Goal: Task Accomplishment & Management: Manage account settings

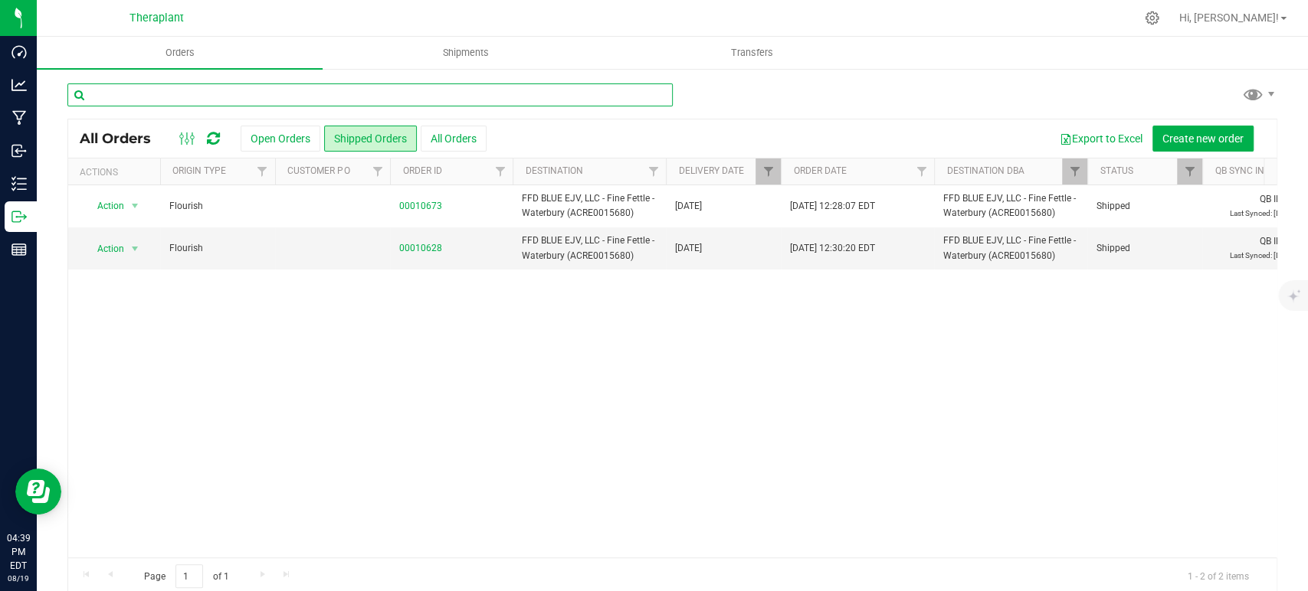
click at [221, 87] on input "text" at bounding box center [369, 95] width 605 height 23
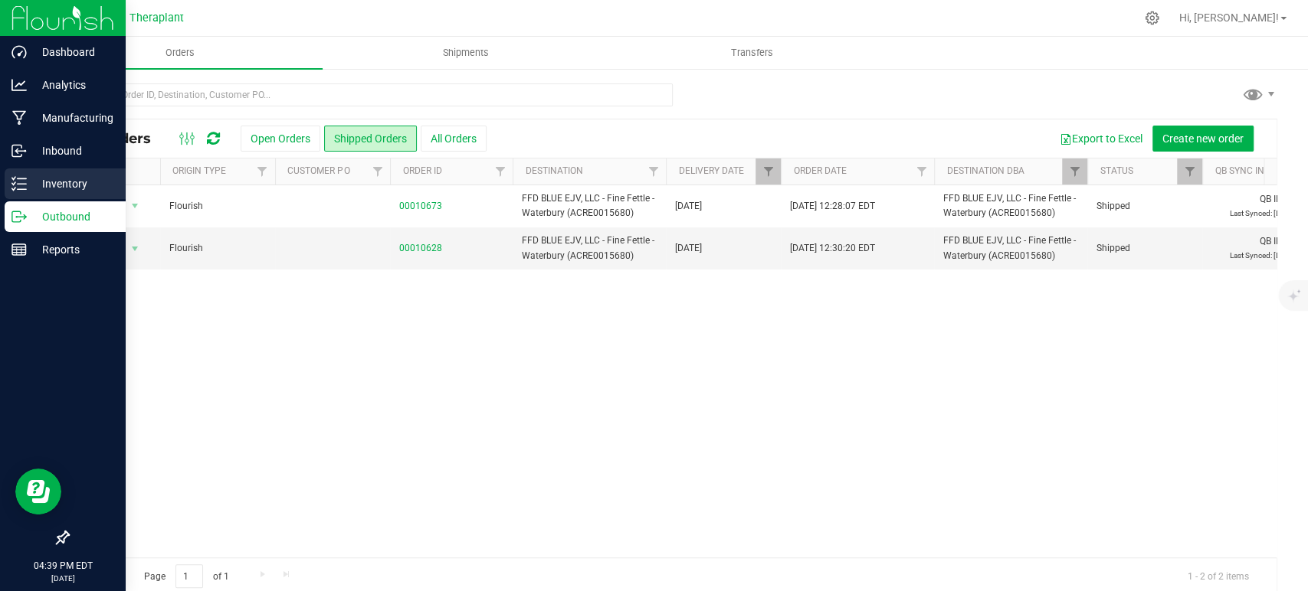
click at [28, 181] on p "Inventory" at bounding box center [73, 184] width 92 height 18
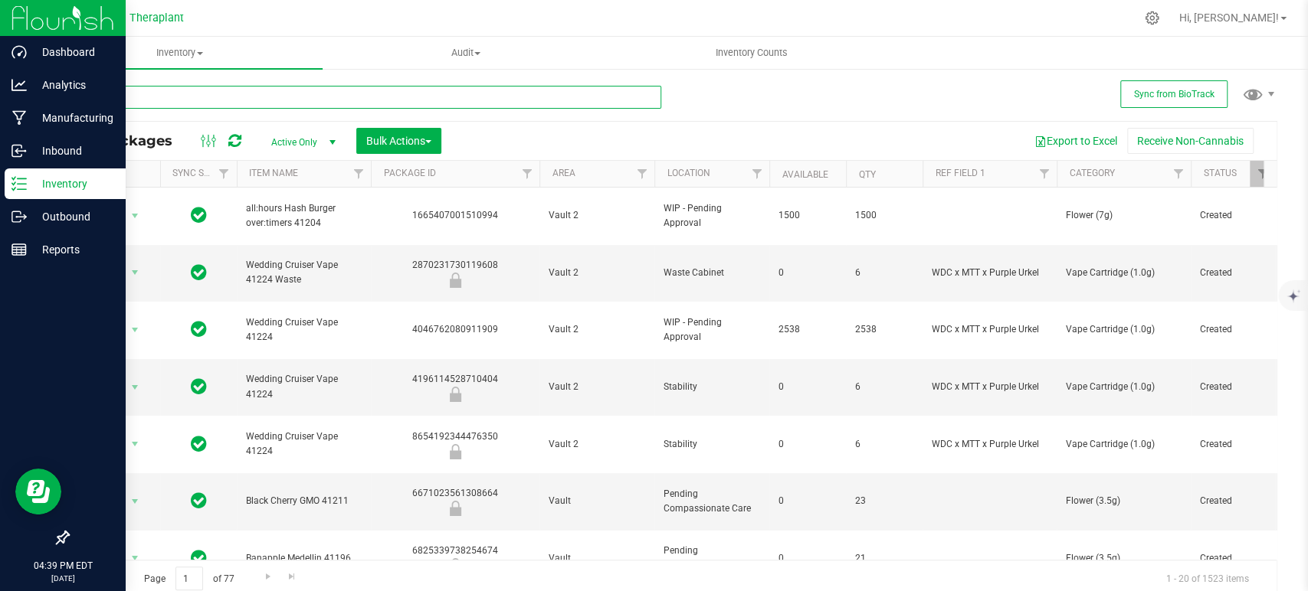
click at [129, 105] on input "text" at bounding box center [364, 97] width 594 height 23
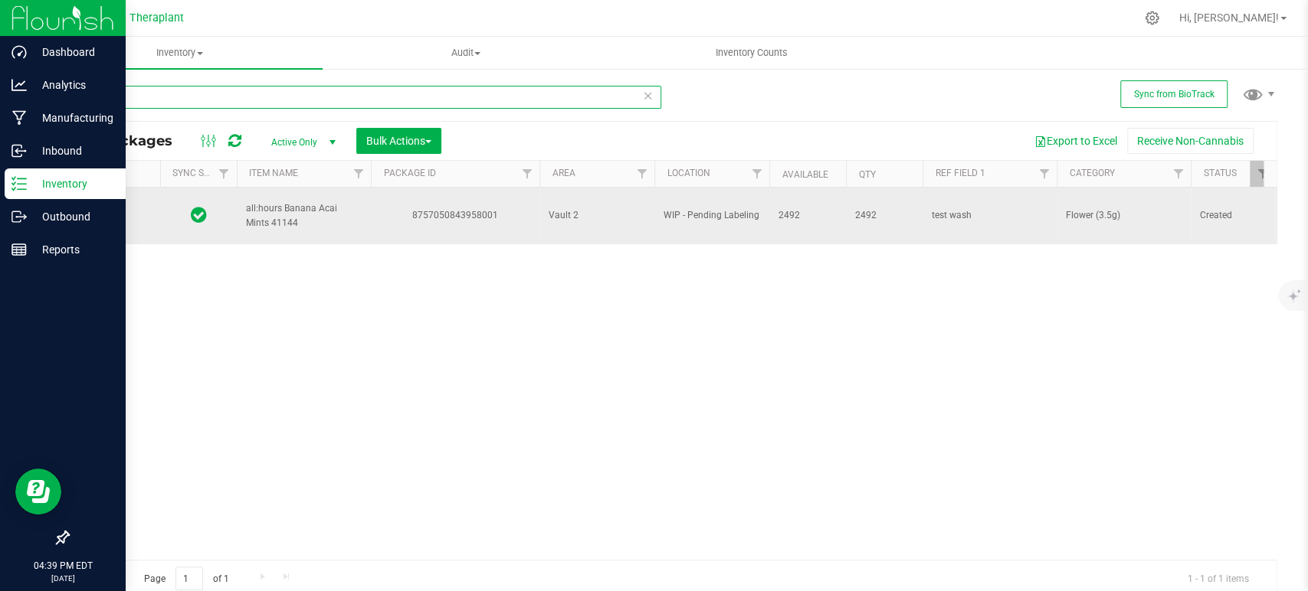
type input "41144"
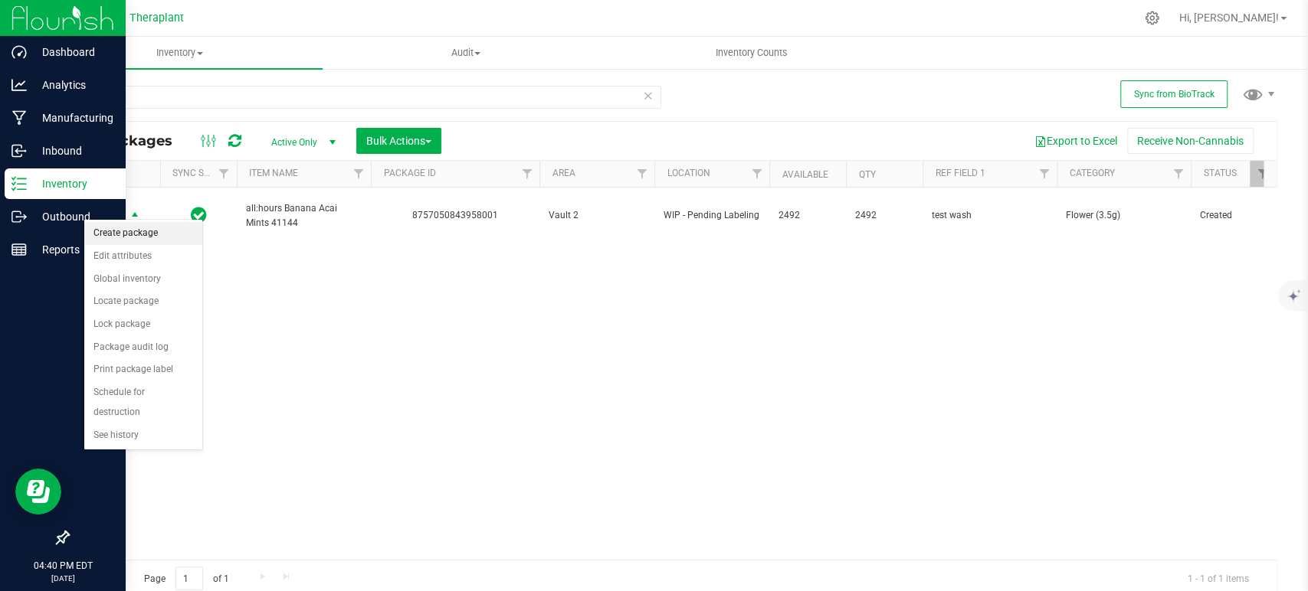
click at [133, 230] on li "Create package" at bounding box center [143, 233] width 118 height 23
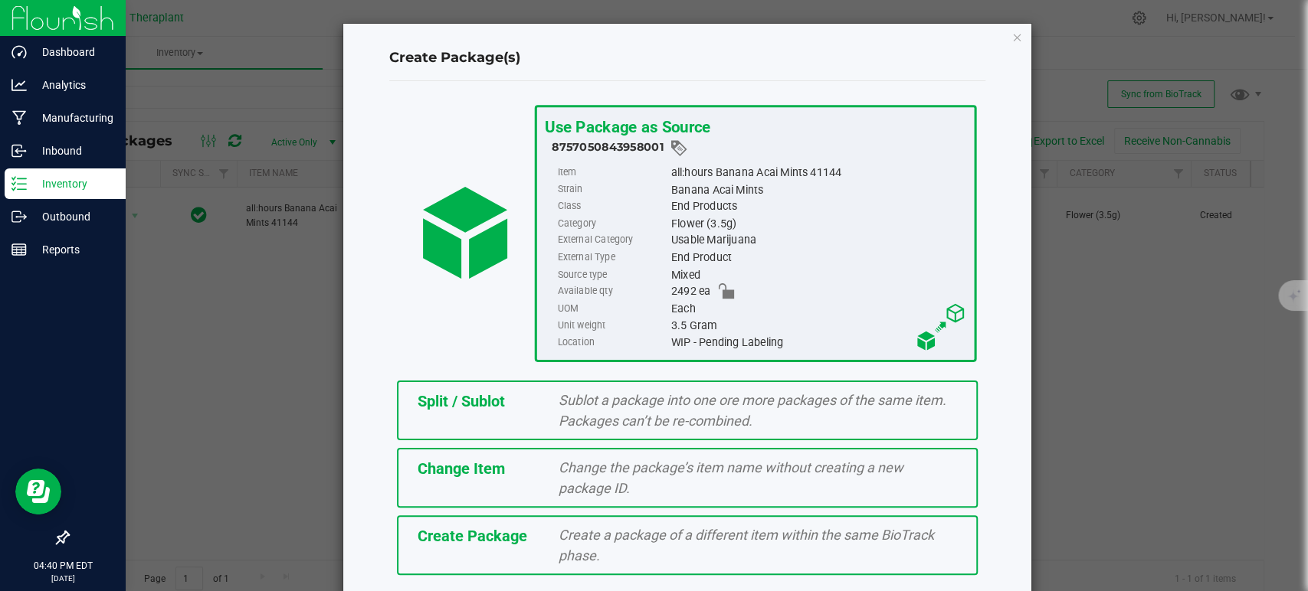
click at [602, 403] on span "Sublot a package into one ore more packages of the same item. Packages can’t be…" at bounding box center [753, 410] width 388 height 37
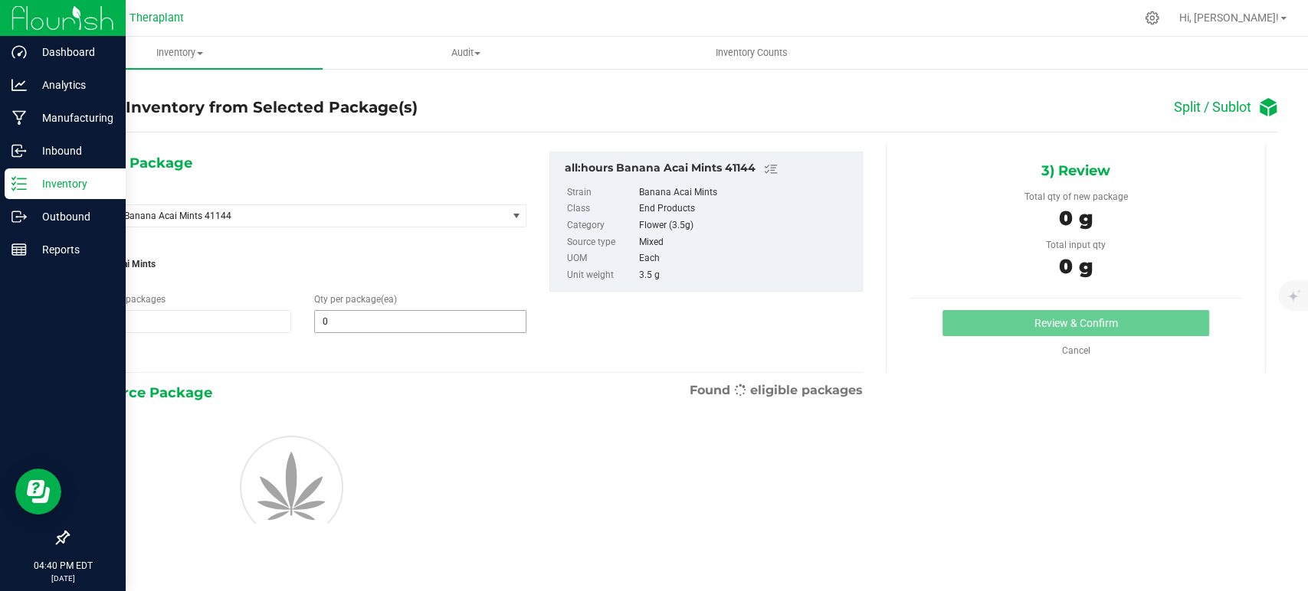
click at [426, 319] on input "0" at bounding box center [420, 321] width 211 height 21
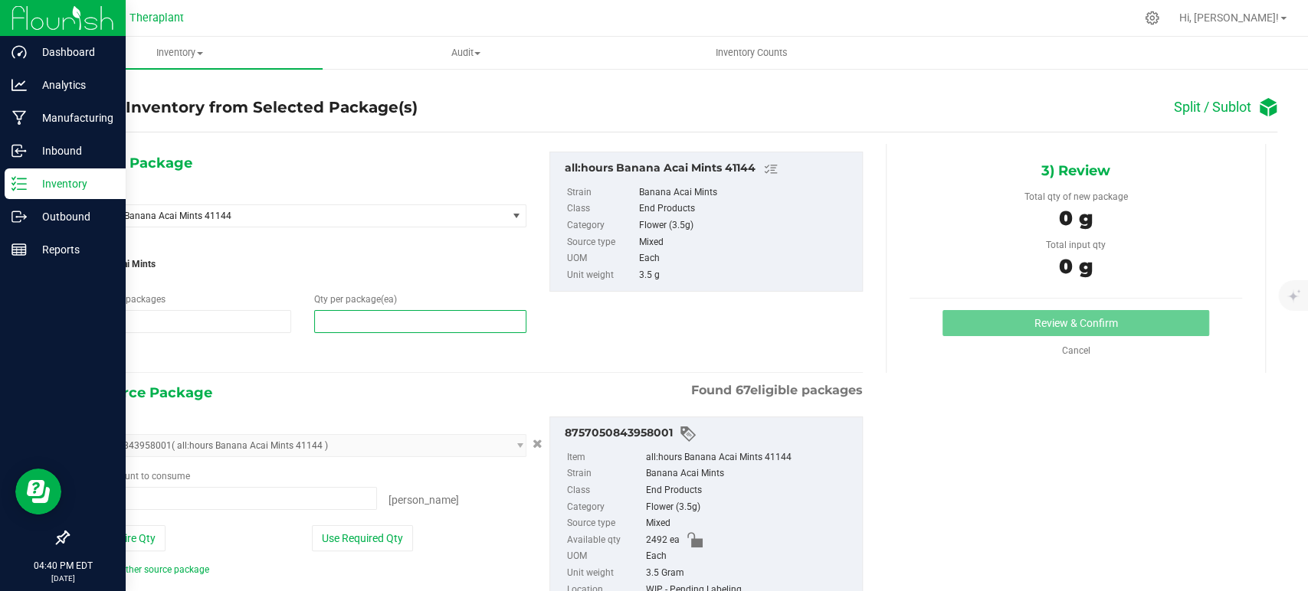
type input "2"
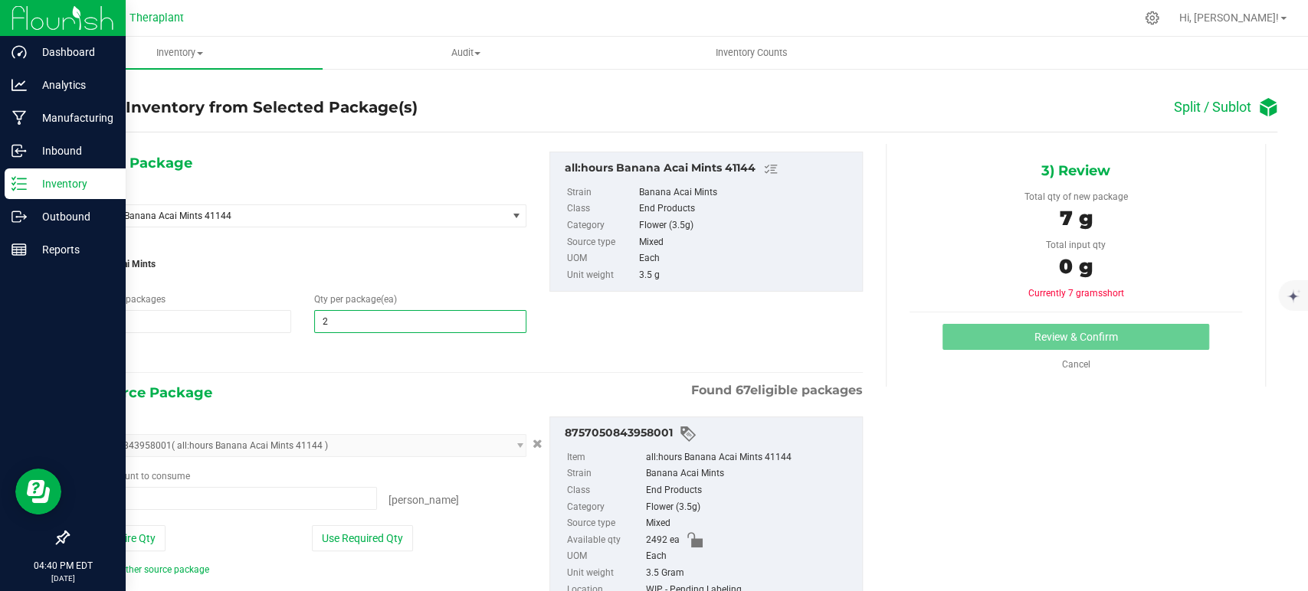
type input "2"
click at [431, 254] on span "Banana Acai Mints" at bounding box center [302, 264] width 447 height 23
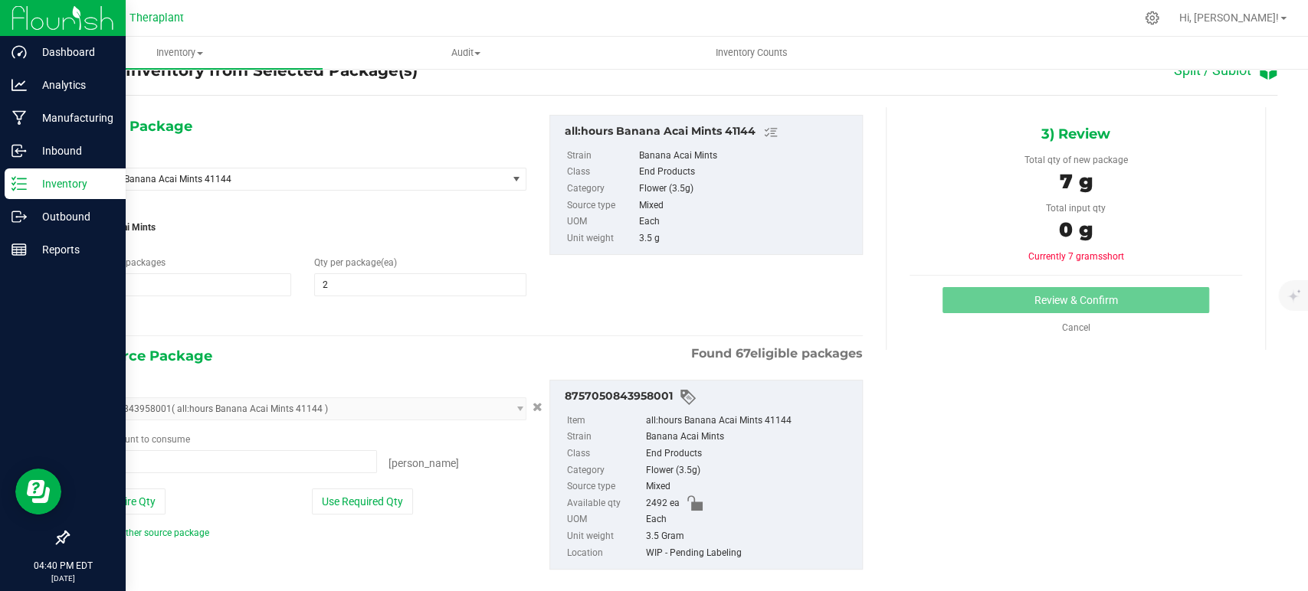
scroll to position [57, 0]
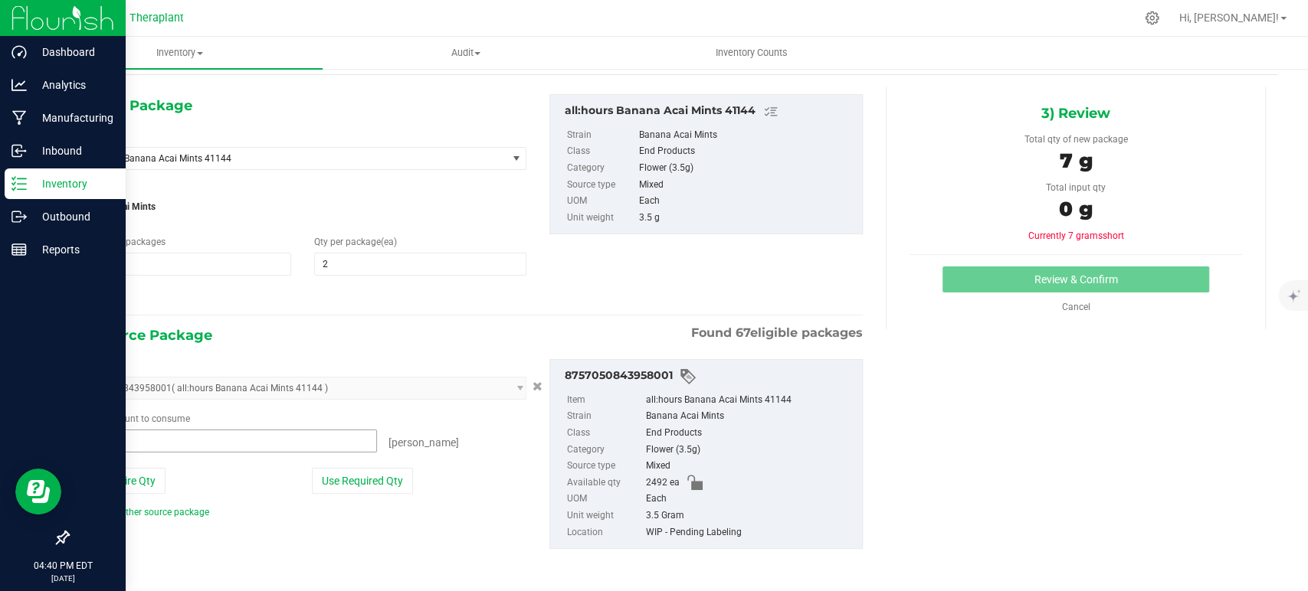
drag, startPoint x: 264, startPoint y: 453, endPoint x: 264, endPoint y: 442, distance: 10.8
click at [264, 452] on div "Package ID 8757050843958001 ( all:hours Banana Acai Mints 41144 ) 0217434604801…" at bounding box center [302, 439] width 470 height 160
click at [267, 438] on span "0 ea 0" at bounding box center [228, 441] width 298 height 23
type input "2"
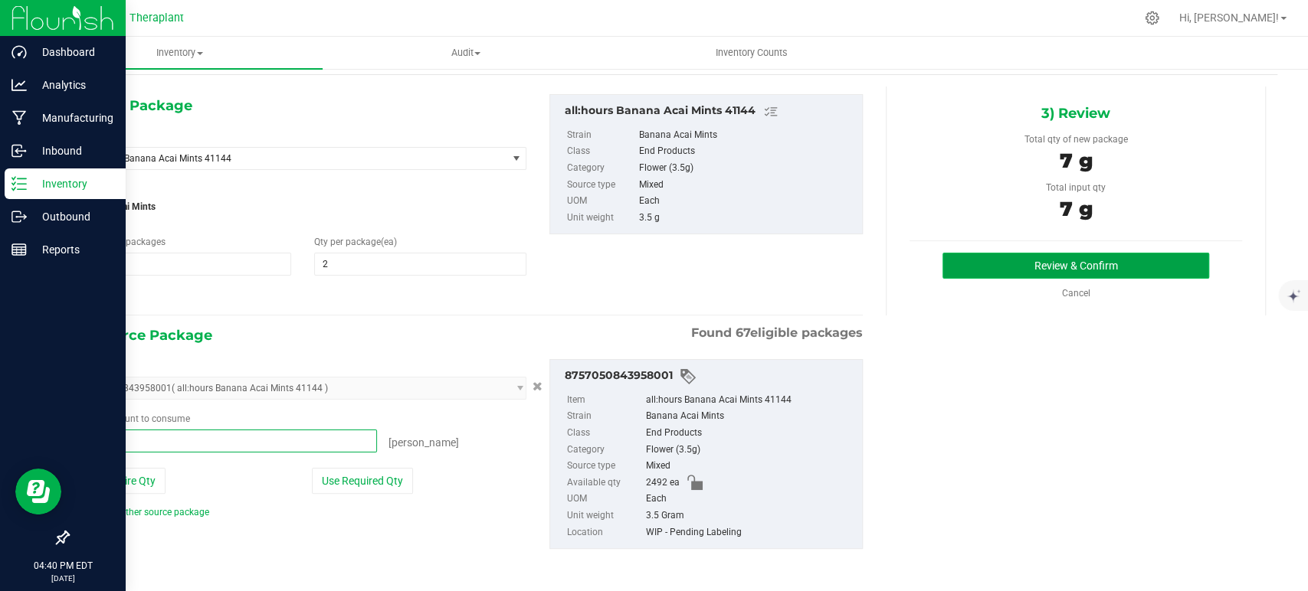
type input "2 ea"
click at [1151, 264] on button "Review & Confirm" at bounding box center [1075, 266] width 266 height 26
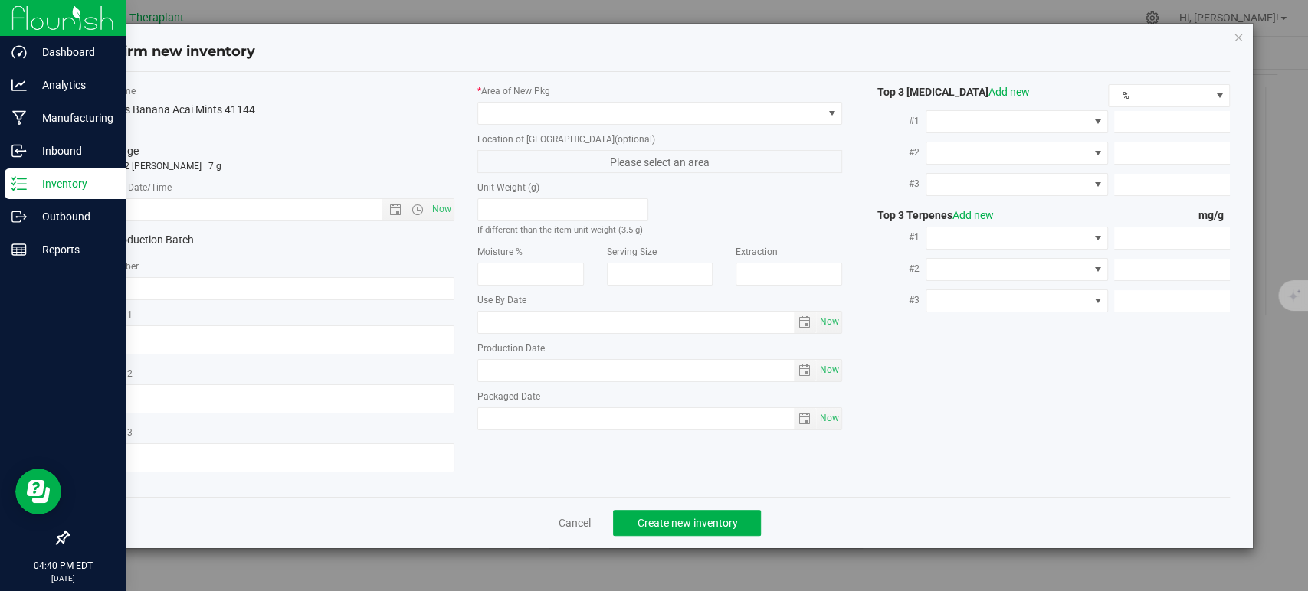
type textarea "test wash"
type input "[DATE]"
click at [439, 203] on span "Now" at bounding box center [442, 209] width 26 height 22
type input "[DATE] 4:40 PM"
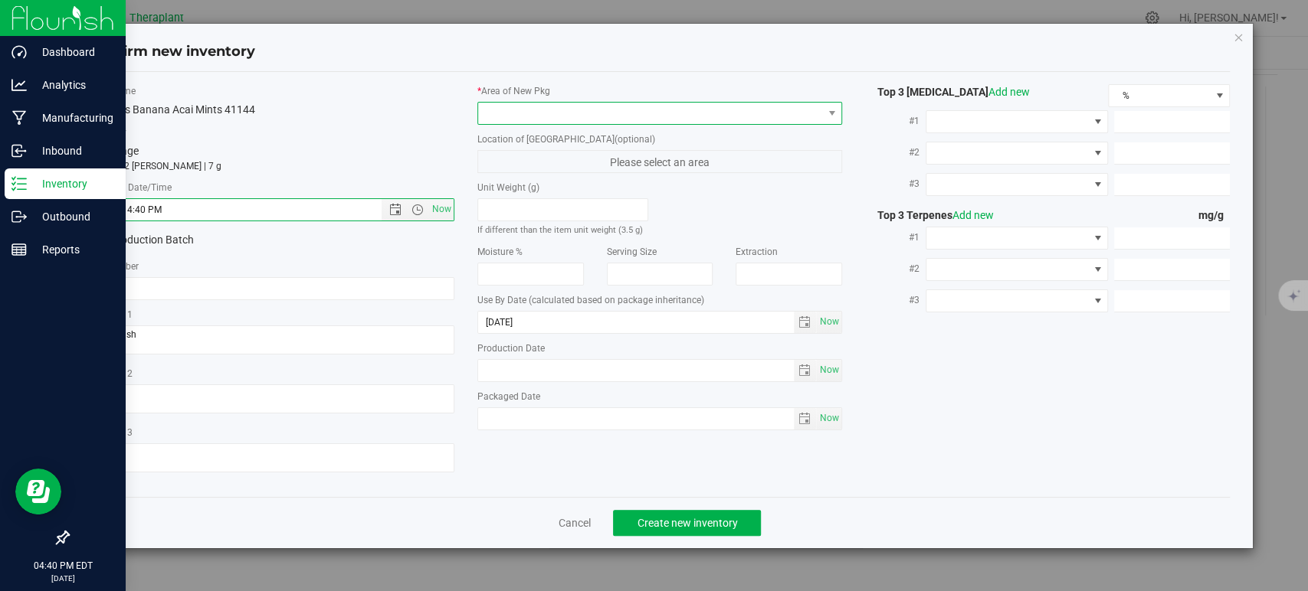
click at [548, 107] on span at bounding box center [650, 113] width 344 height 21
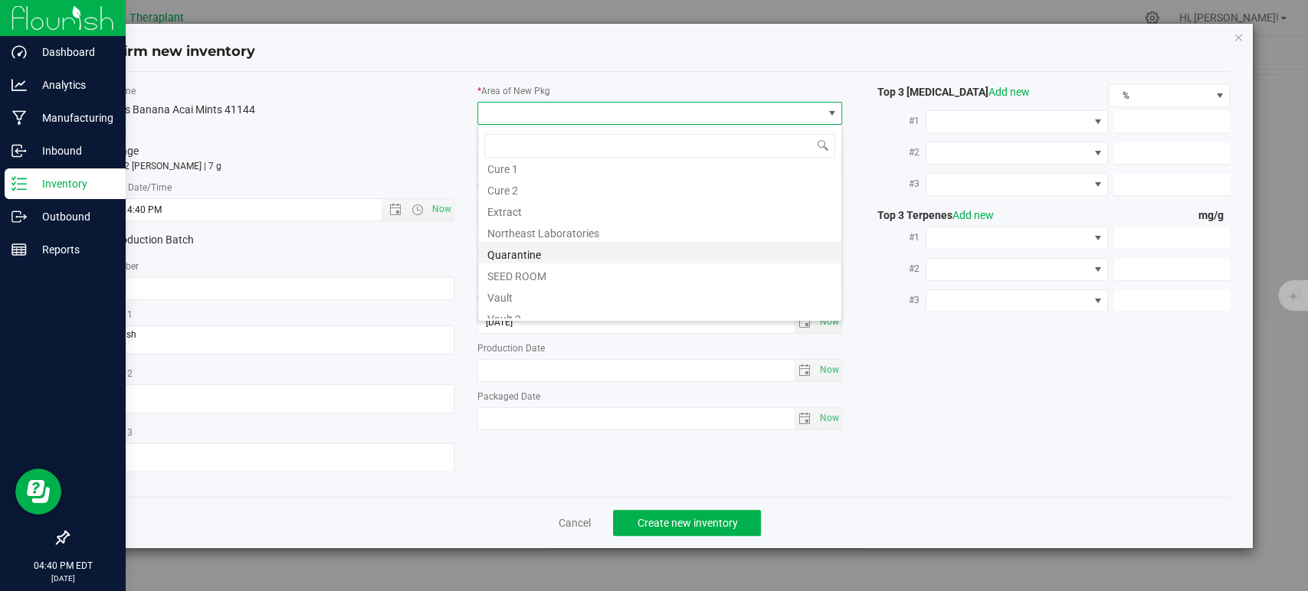
scroll to position [190, 0]
click at [552, 233] on li "Vault 2" at bounding box center [659, 243] width 363 height 21
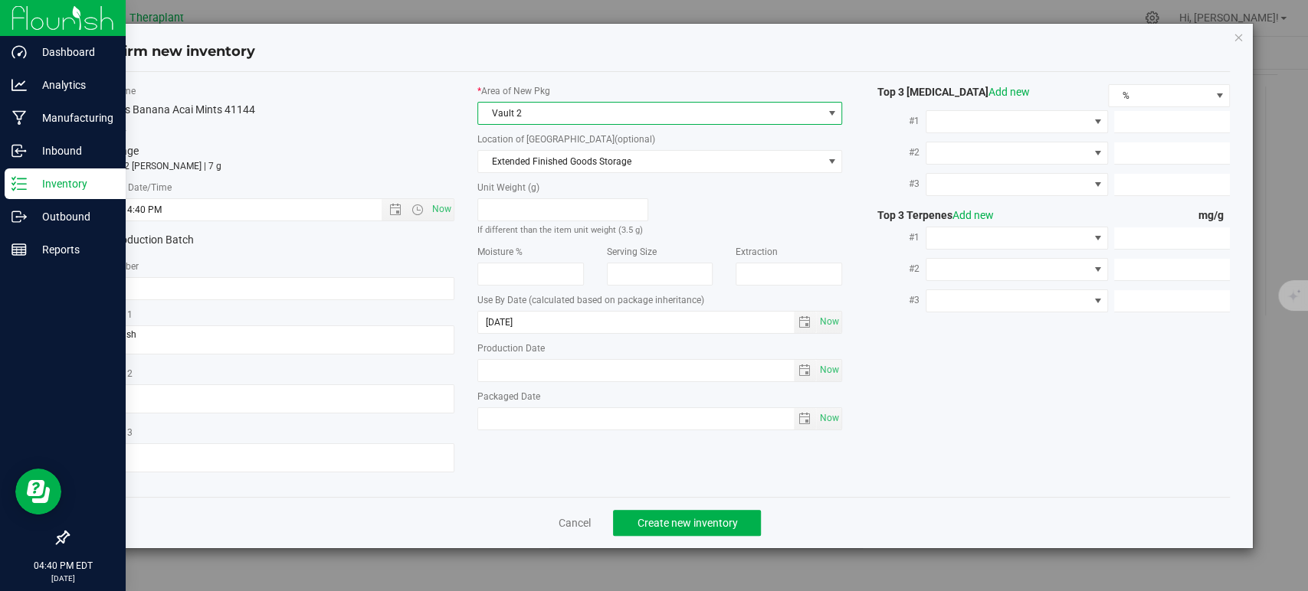
click at [516, 100] on div "* Area of [GEOGRAPHIC_DATA] Vault 2" at bounding box center [659, 104] width 365 height 41
click at [519, 110] on span "Vault 2" at bounding box center [650, 113] width 344 height 21
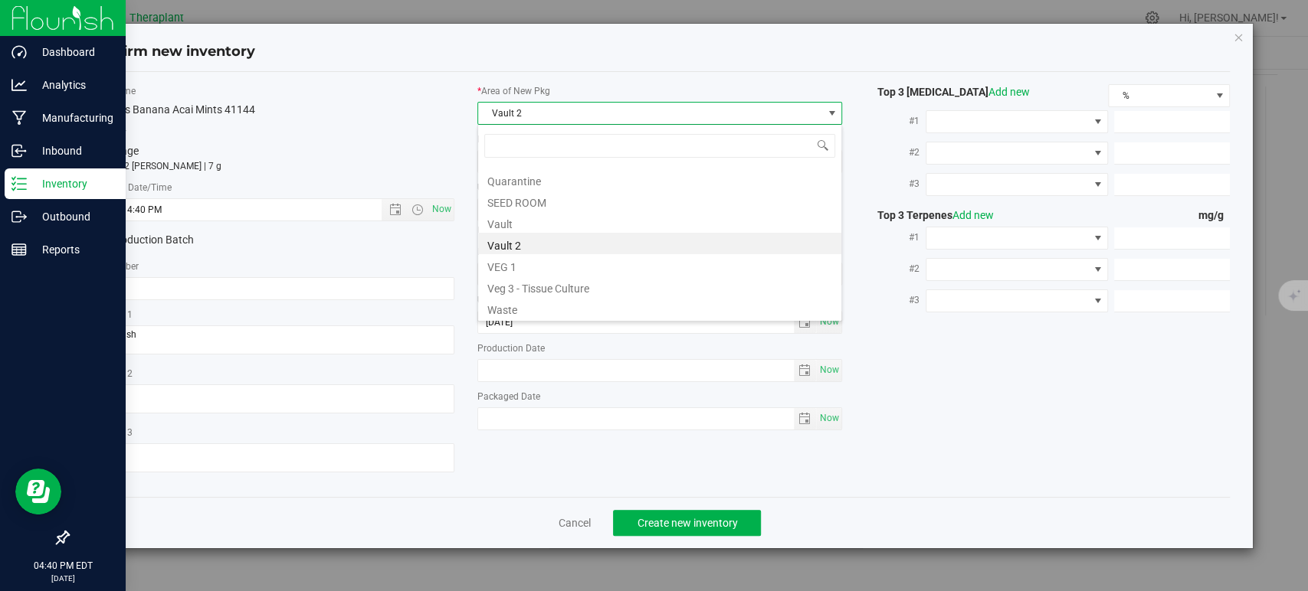
click at [544, 223] on li "Vault" at bounding box center [659, 221] width 363 height 21
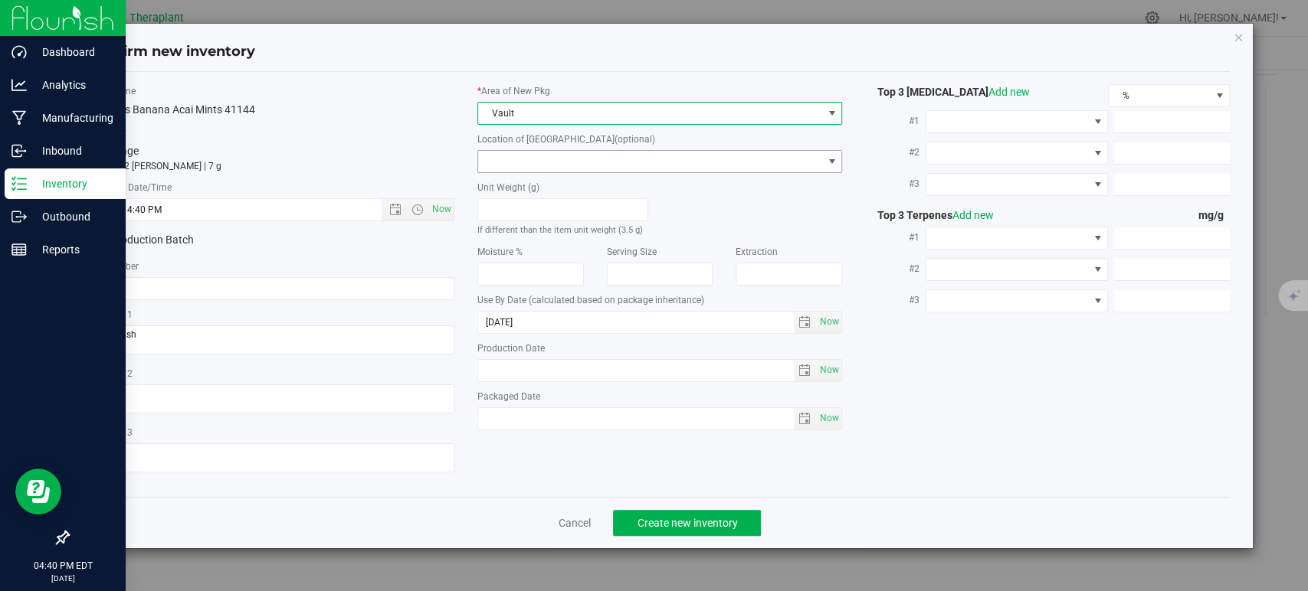
click at [519, 153] on span at bounding box center [650, 161] width 344 height 21
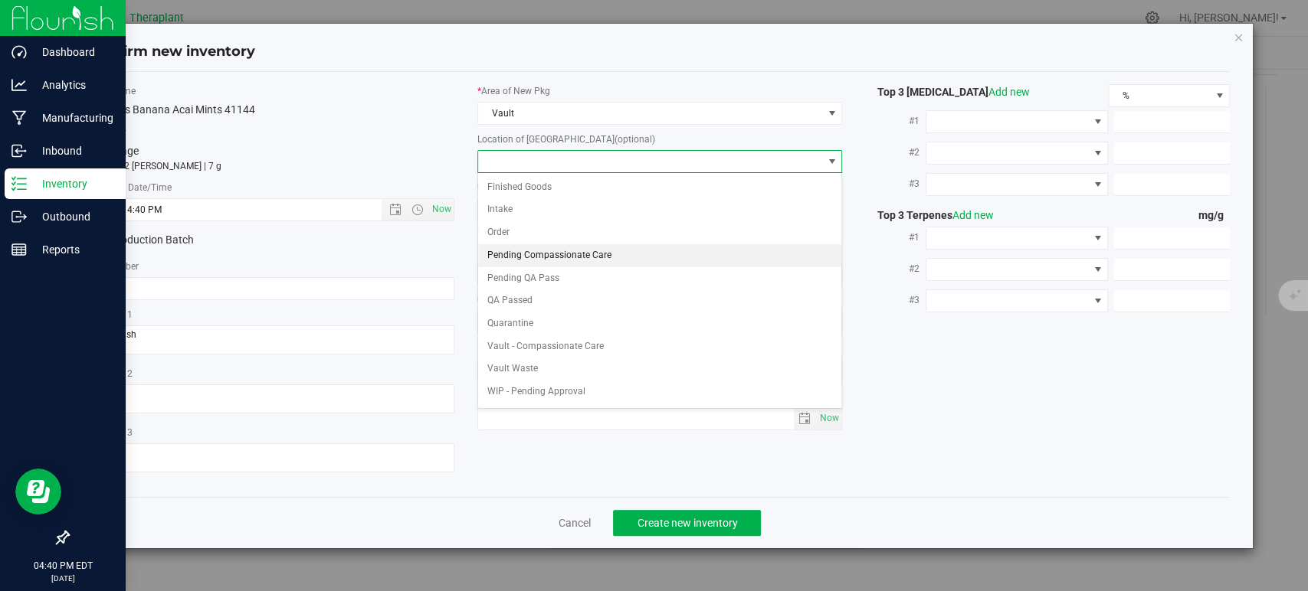
click at [551, 256] on li "Pending Compassionate Care" at bounding box center [659, 255] width 363 height 23
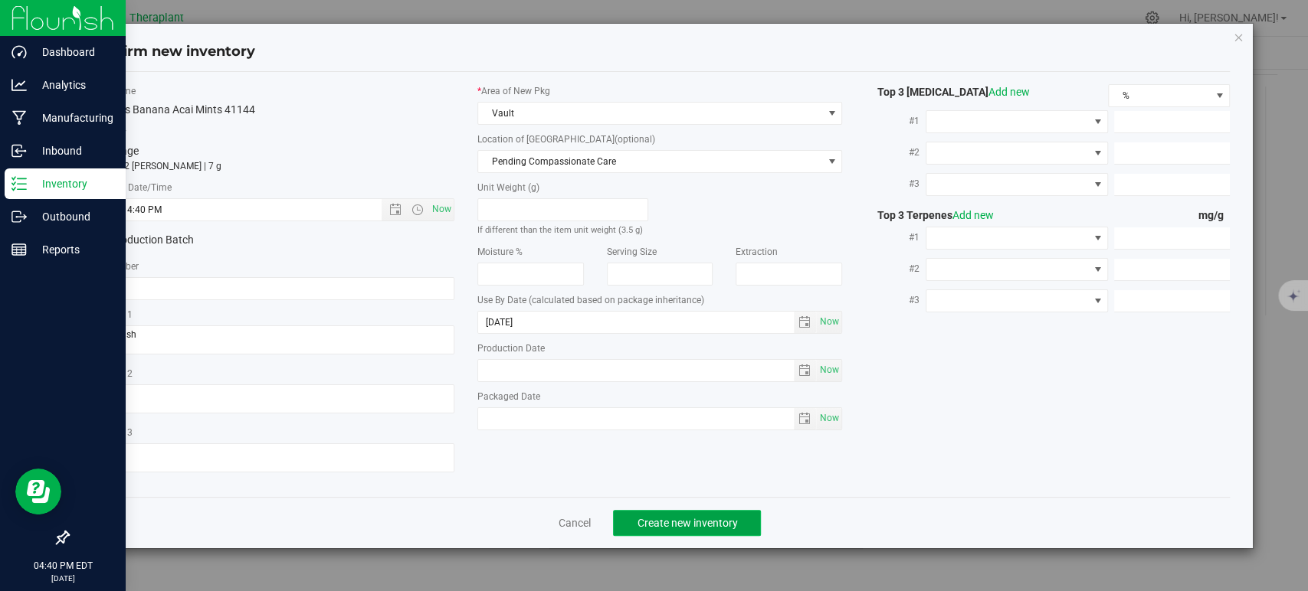
click at [718, 513] on button "Create new inventory" at bounding box center [687, 523] width 148 height 26
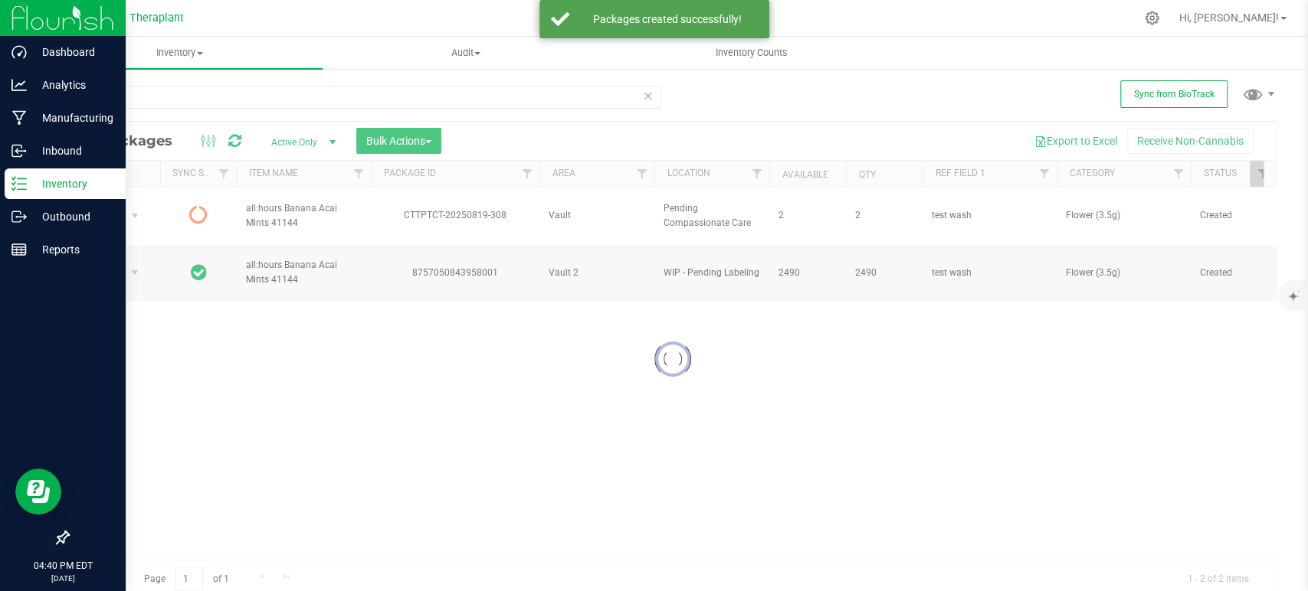
click at [234, 141] on div at bounding box center [672, 359] width 1208 height 475
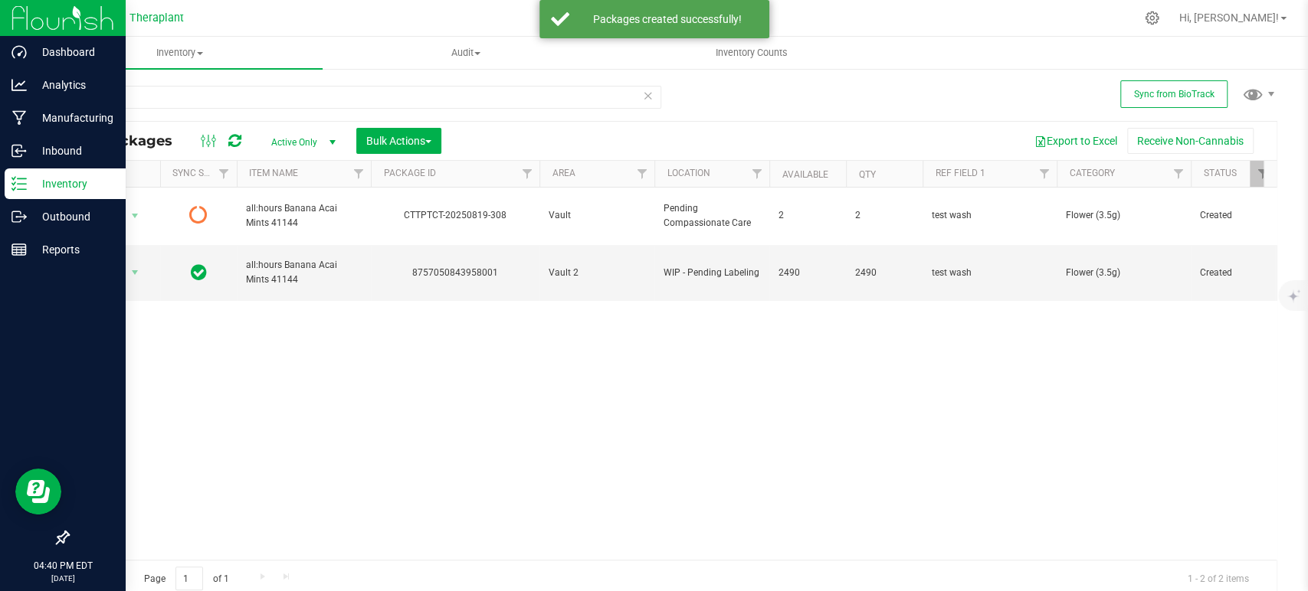
click at [233, 140] on icon at bounding box center [234, 140] width 13 height 15
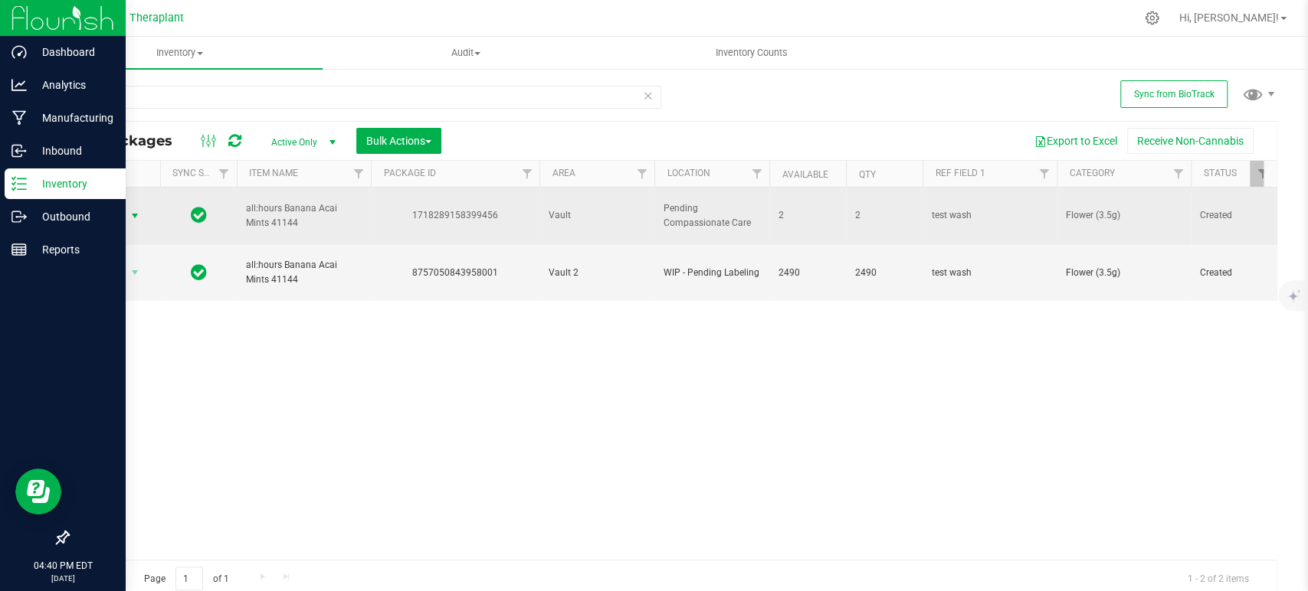
click at [123, 209] on span "Action" at bounding box center [104, 215] width 41 height 21
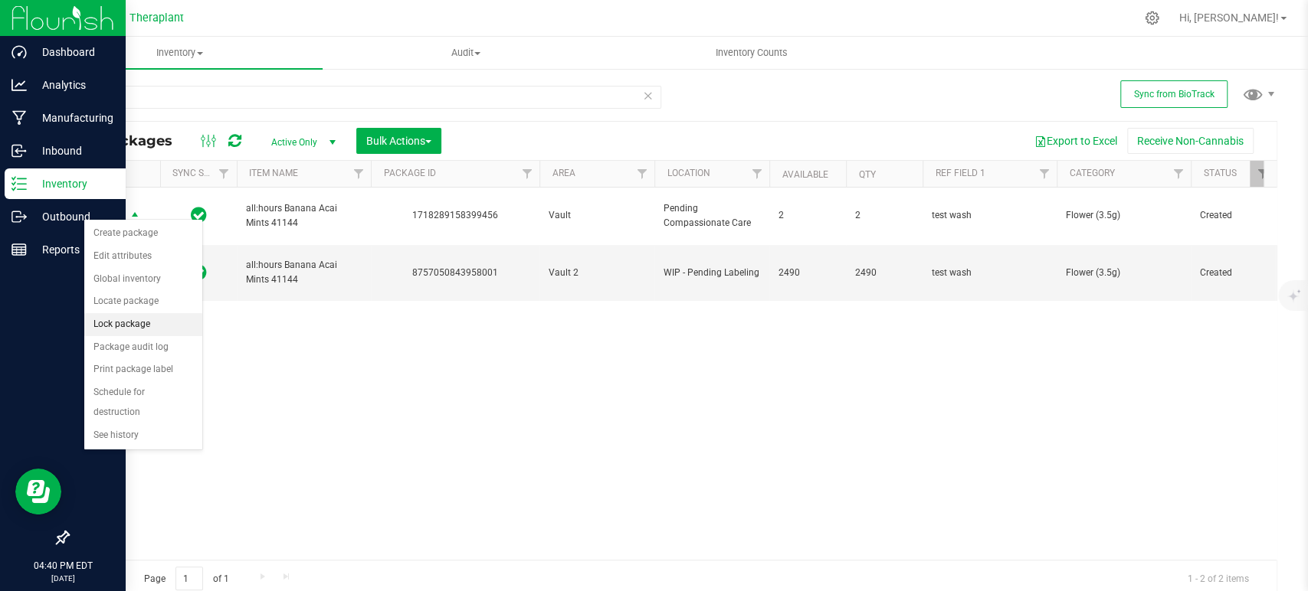
click at [131, 323] on li "Lock package" at bounding box center [143, 324] width 118 height 23
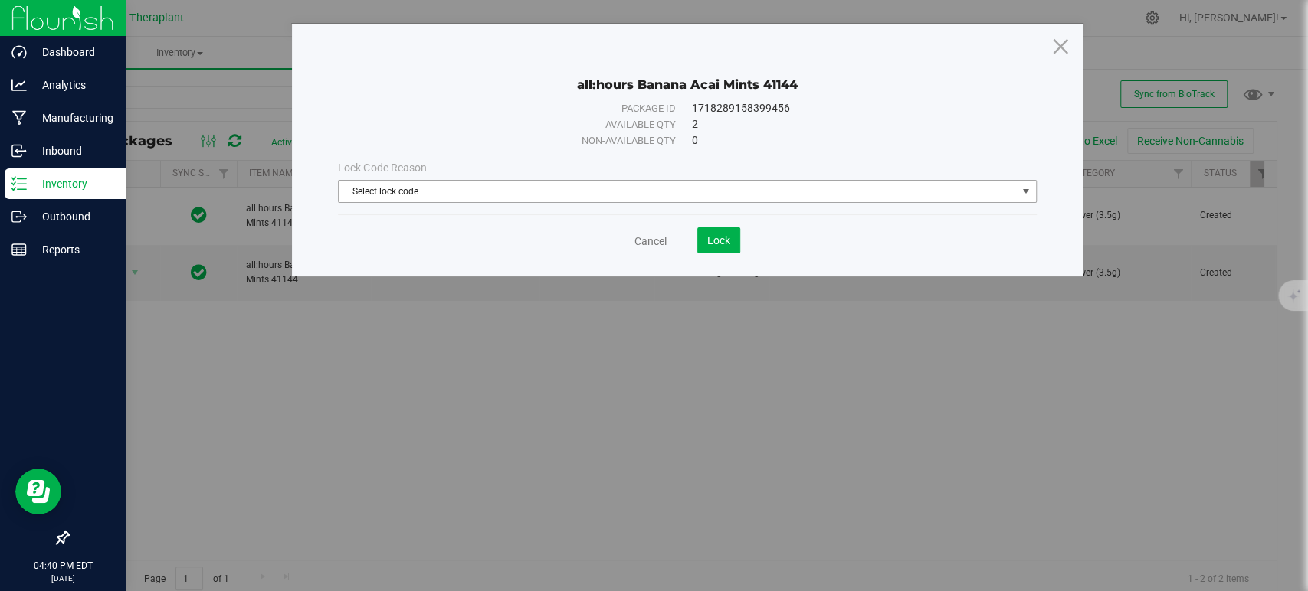
click at [575, 185] on span "Select lock code" at bounding box center [677, 191] width 677 height 21
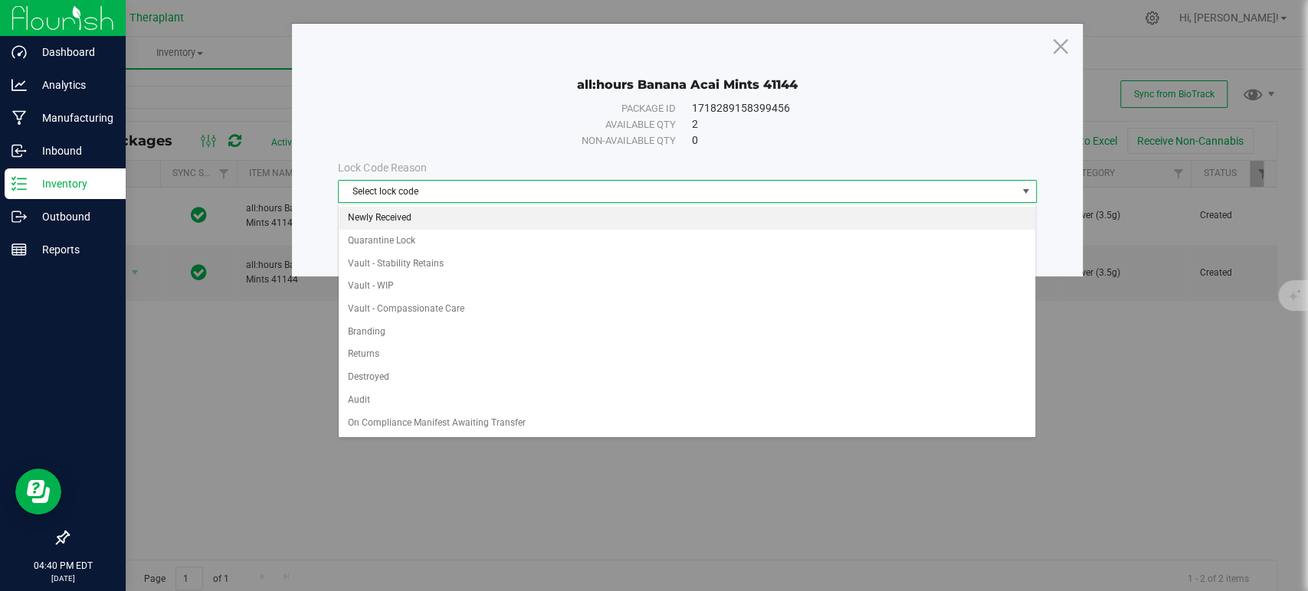
click at [434, 221] on li "Newly Received" at bounding box center [687, 218] width 696 height 23
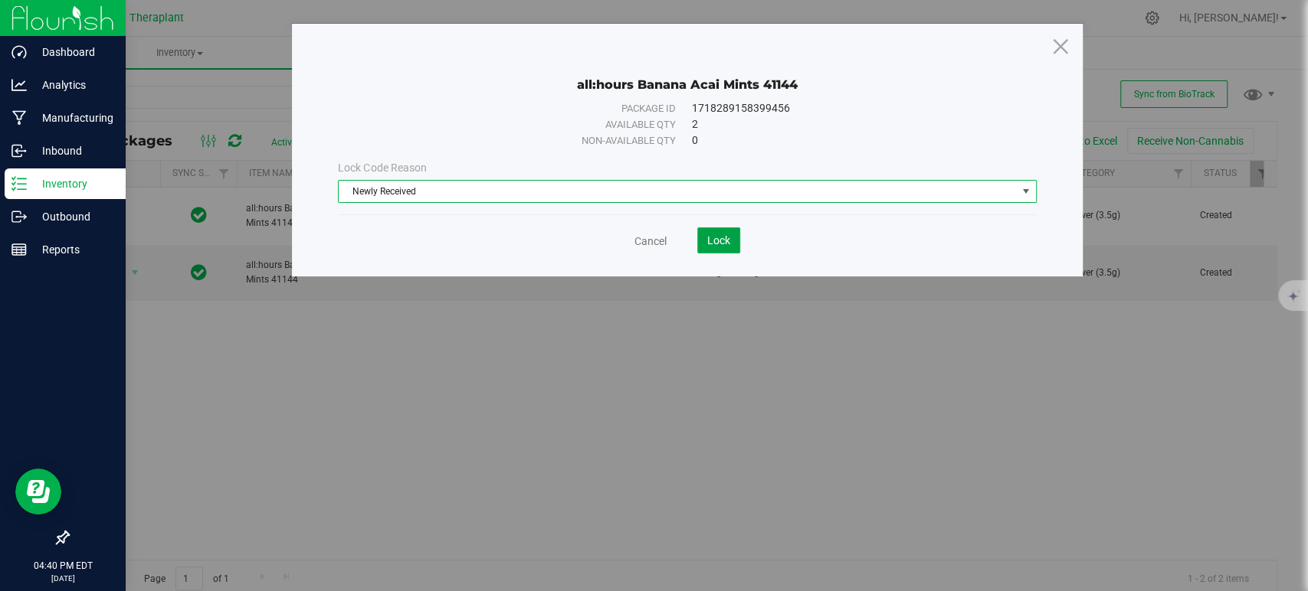
click at [703, 241] on button "Lock" at bounding box center [718, 241] width 43 height 26
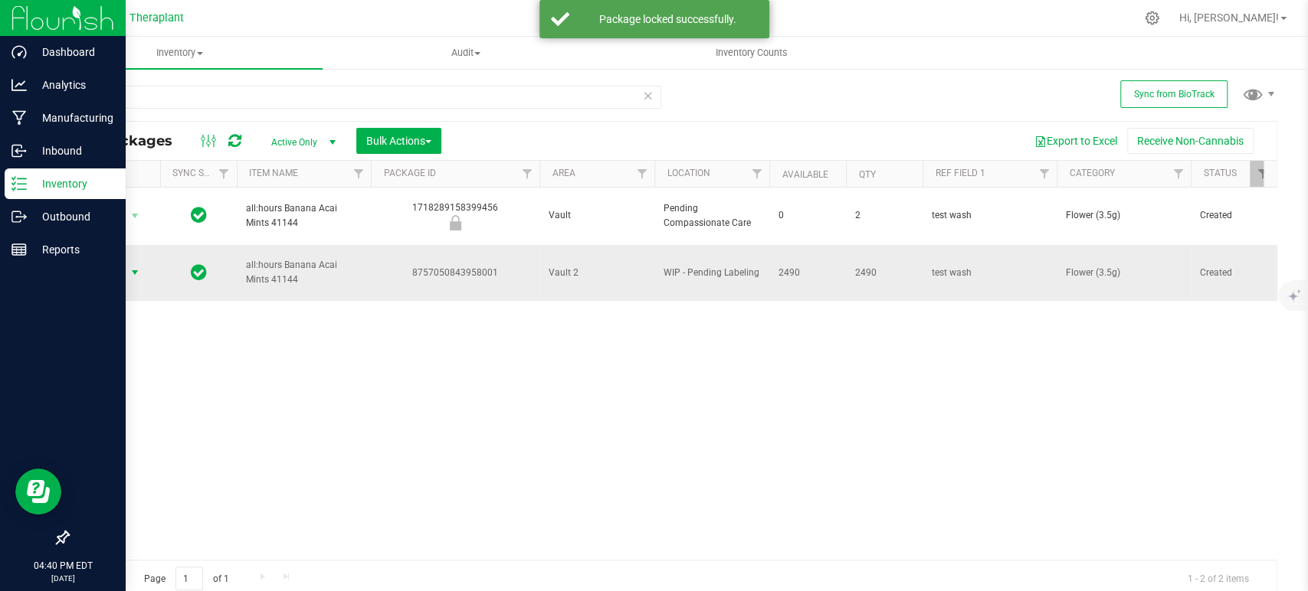
click at [120, 262] on span "Action" at bounding box center [104, 272] width 41 height 21
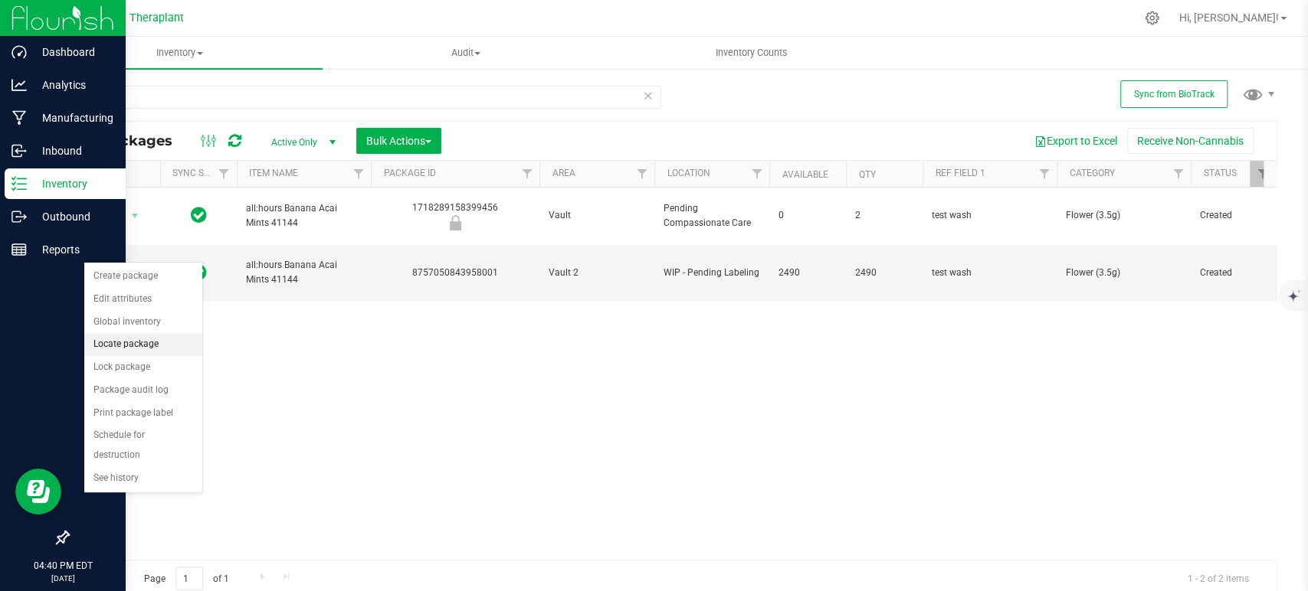
click at [116, 342] on li "Locate package" at bounding box center [143, 344] width 118 height 23
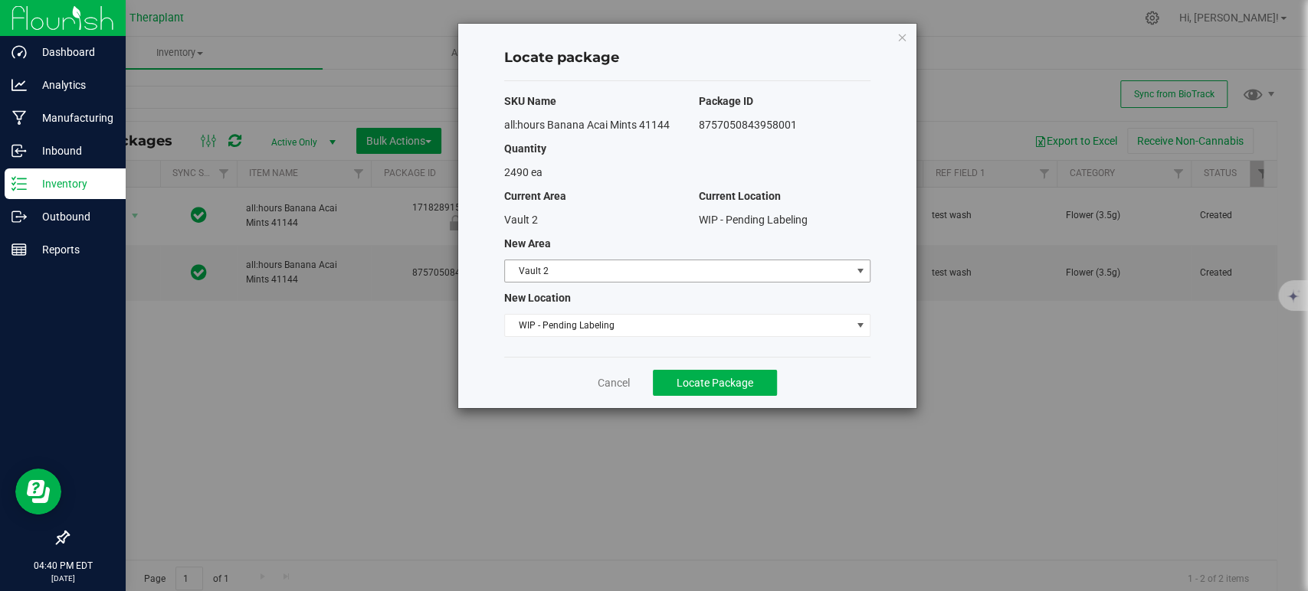
click at [662, 267] on span "Vault 2" at bounding box center [678, 270] width 346 height 21
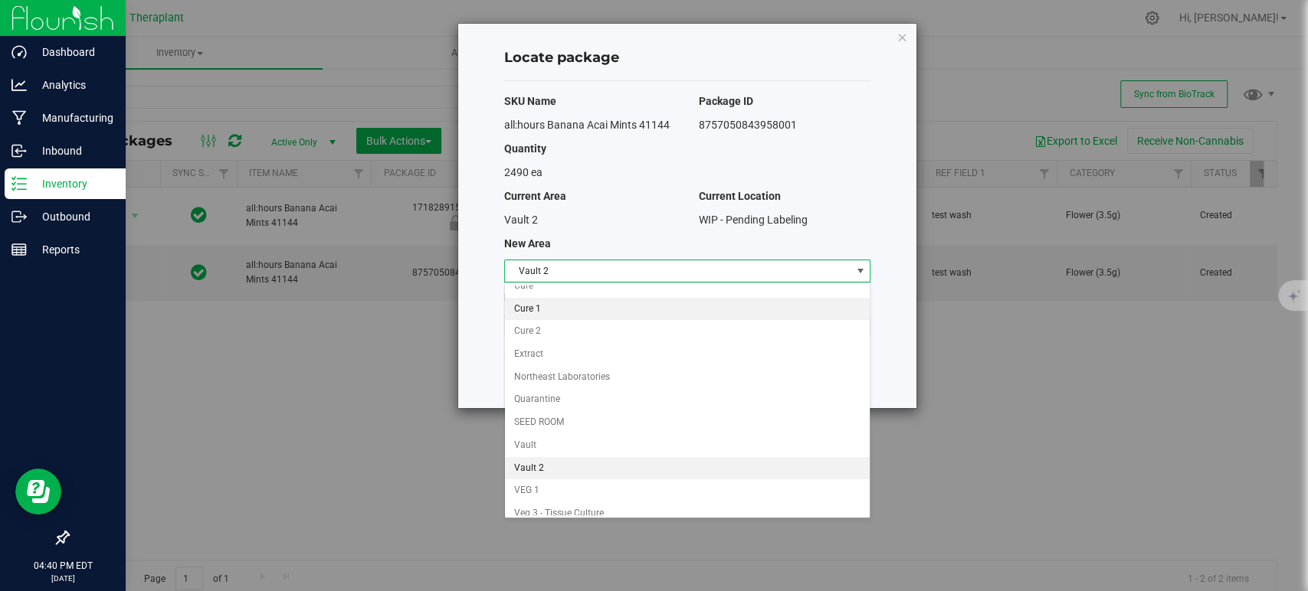
scroll to position [131, 0]
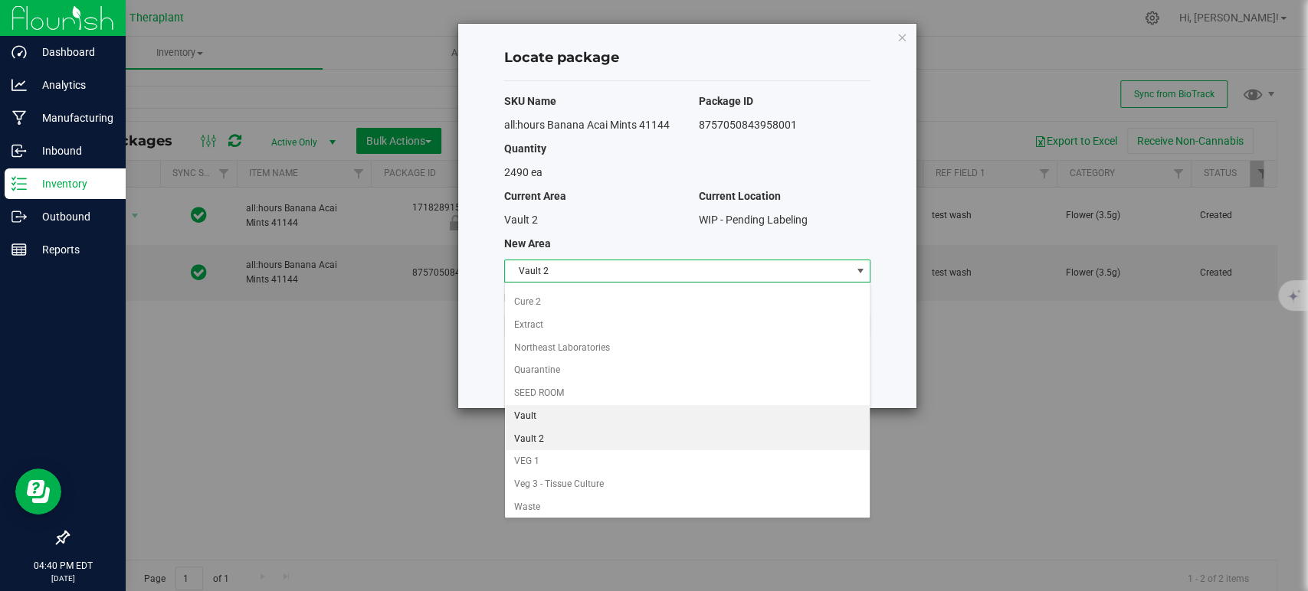
click at [523, 418] on li "Vault" at bounding box center [687, 416] width 365 height 23
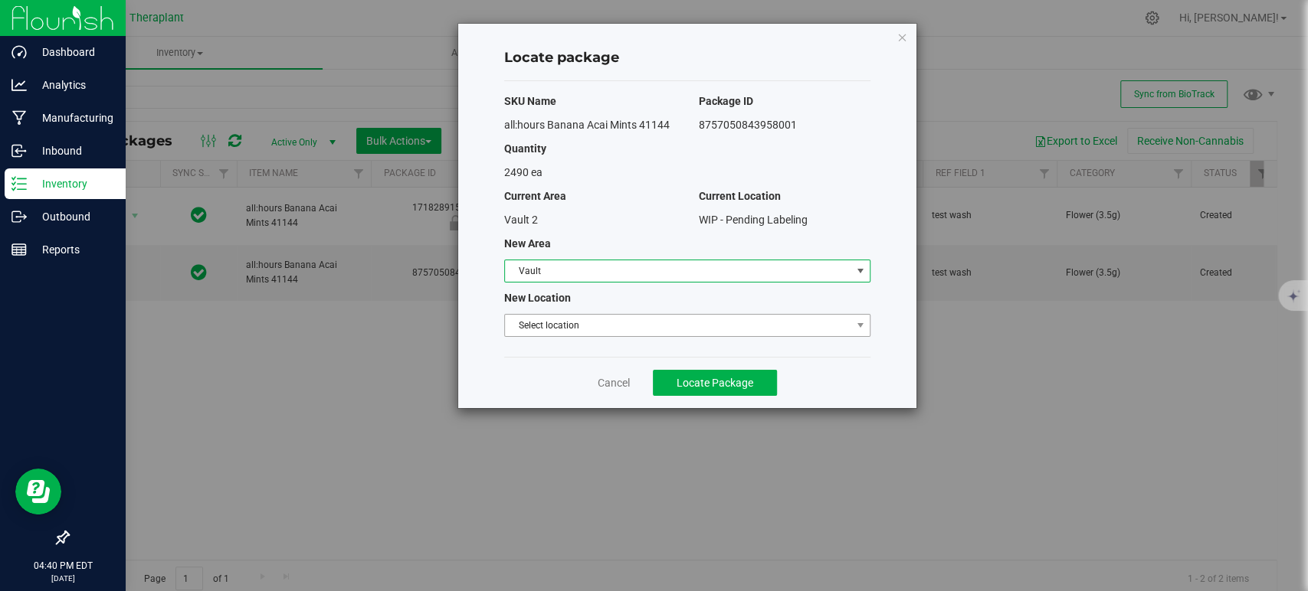
click at [571, 322] on span "Select location" at bounding box center [678, 325] width 346 height 21
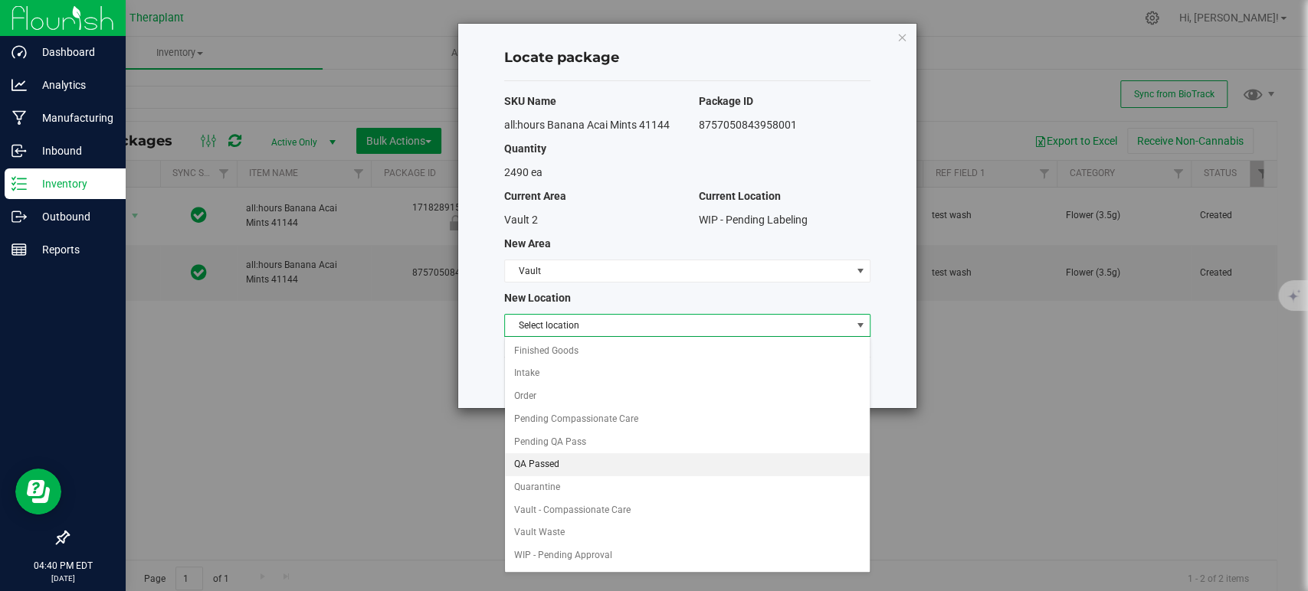
click at [576, 470] on li "QA Passed" at bounding box center [687, 465] width 365 height 23
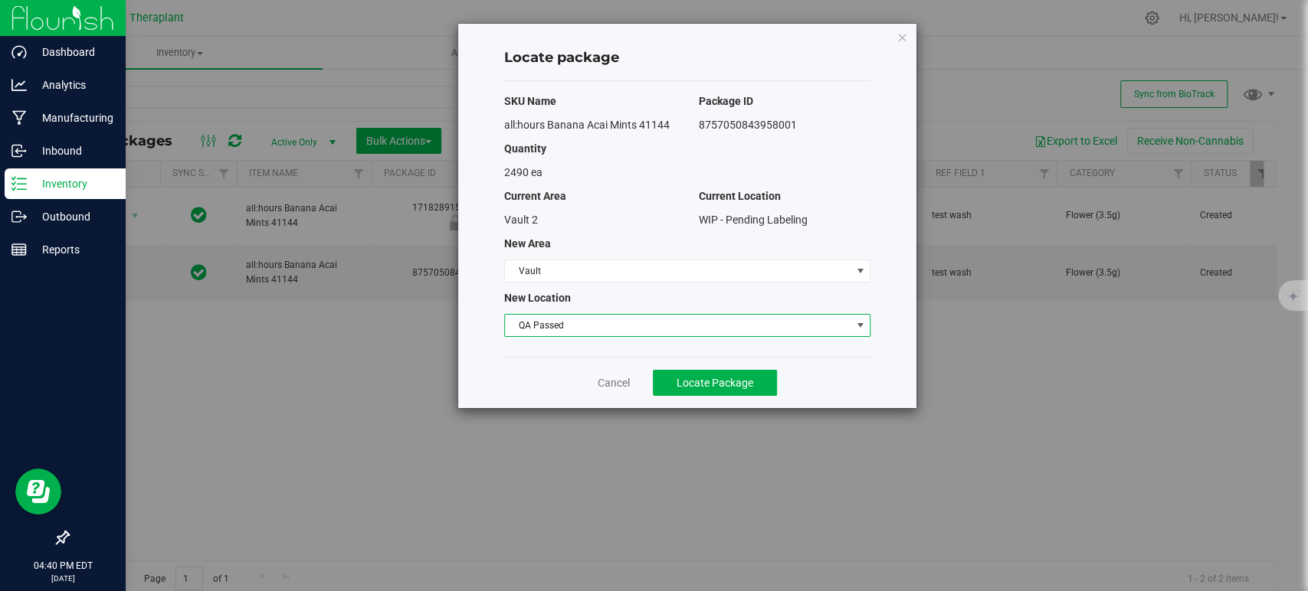
click at [728, 403] on div "Cancel Locate Package" at bounding box center [687, 382] width 366 height 51
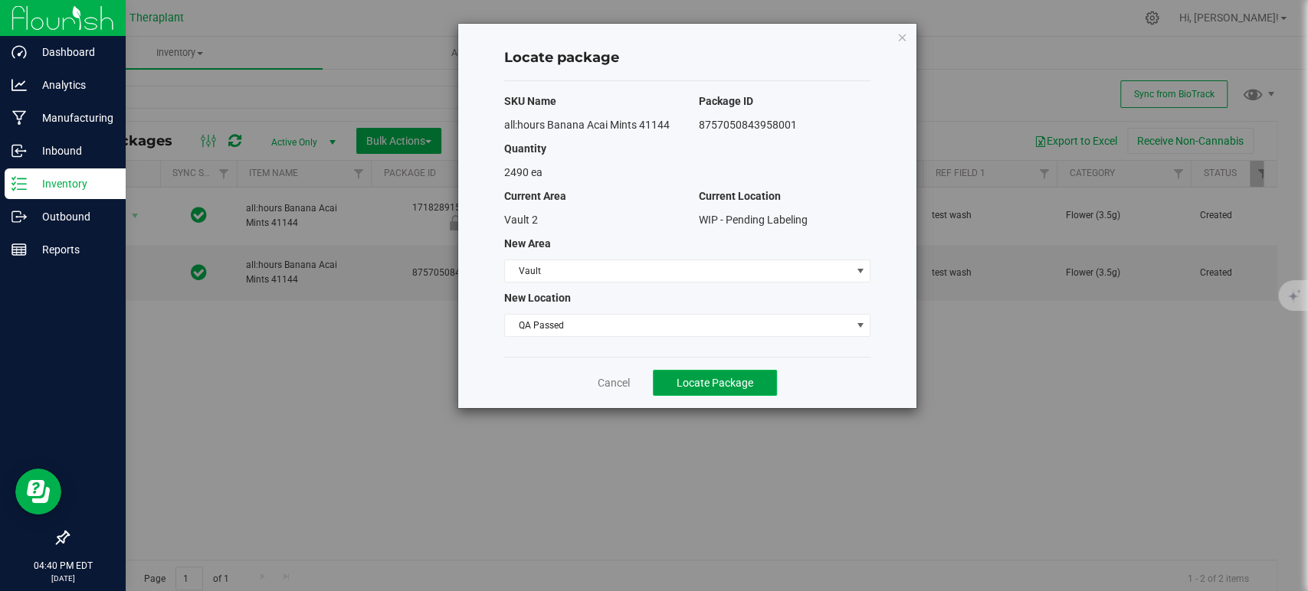
click at [744, 387] on span "Locate Package" at bounding box center [714, 383] width 77 height 12
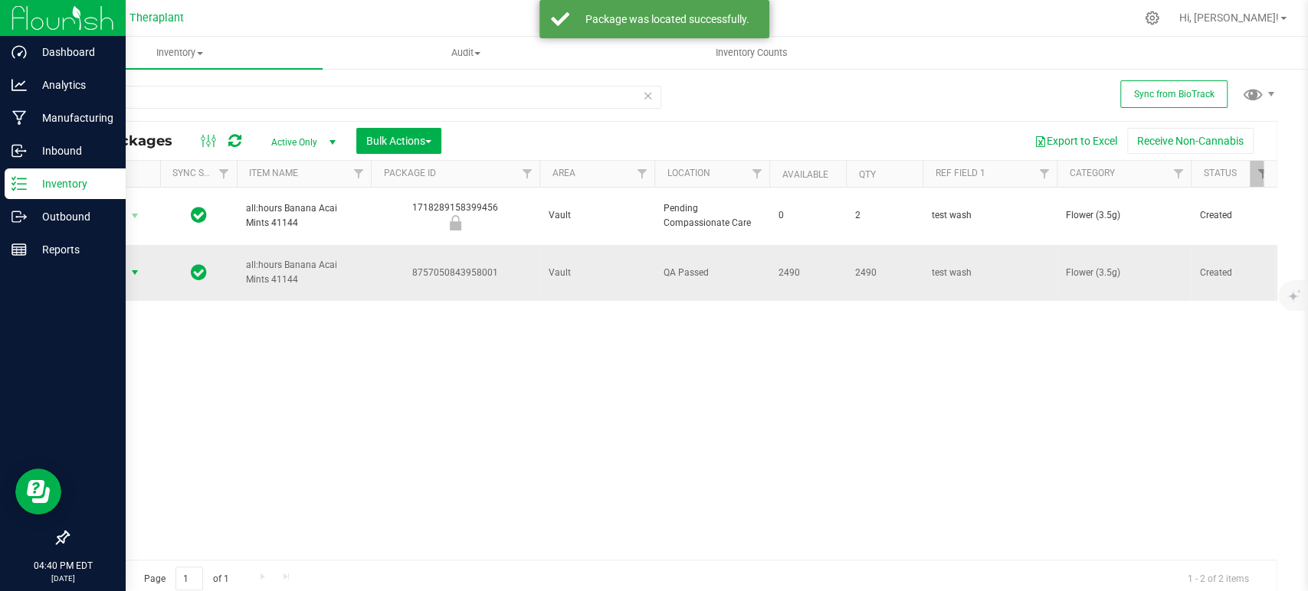
click at [126, 262] on span "select" at bounding box center [135, 272] width 19 height 21
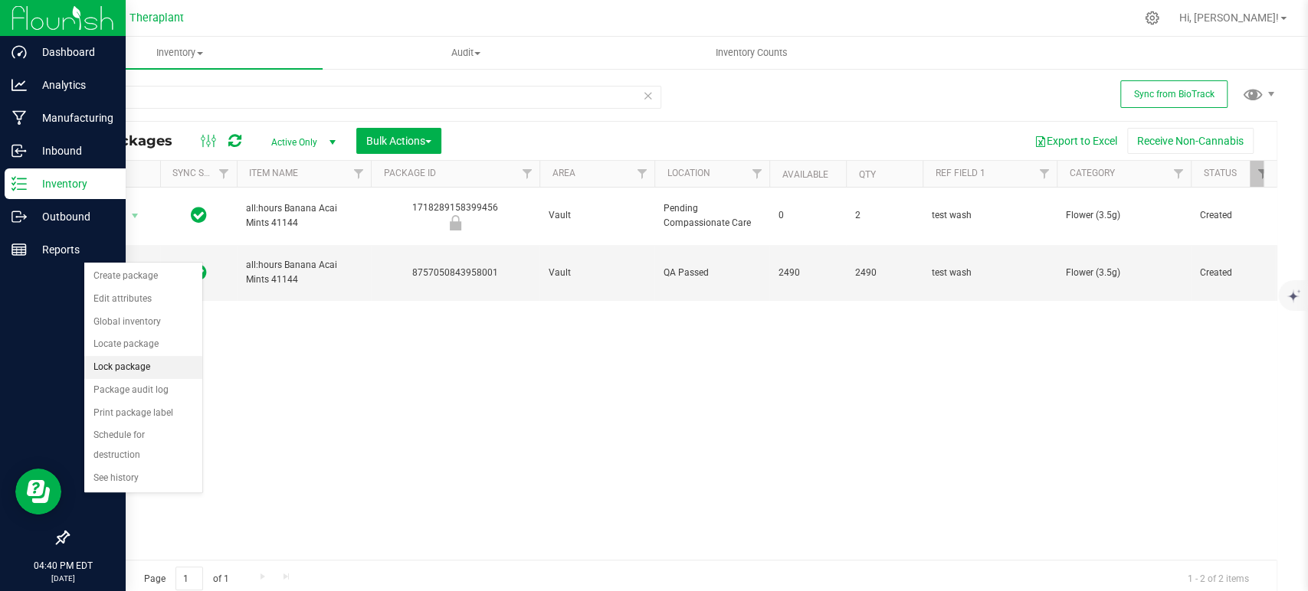
click at [133, 373] on li "Lock package" at bounding box center [143, 367] width 118 height 23
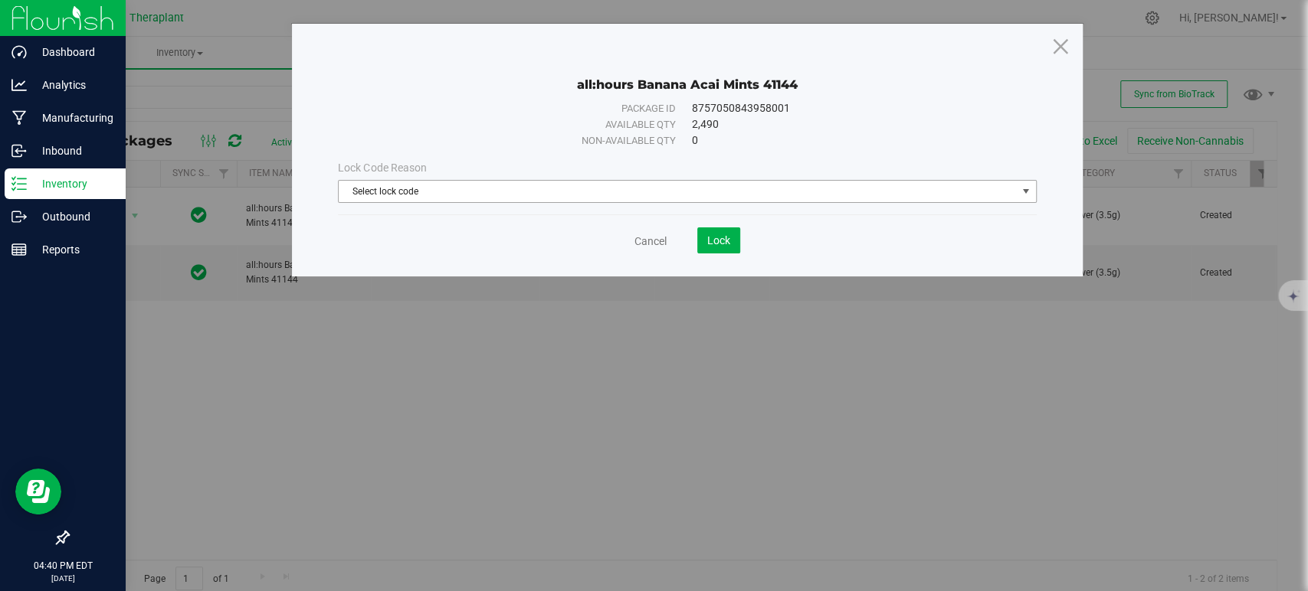
click at [483, 192] on span "Select lock code" at bounding box center [677, 191] width 677 height 21
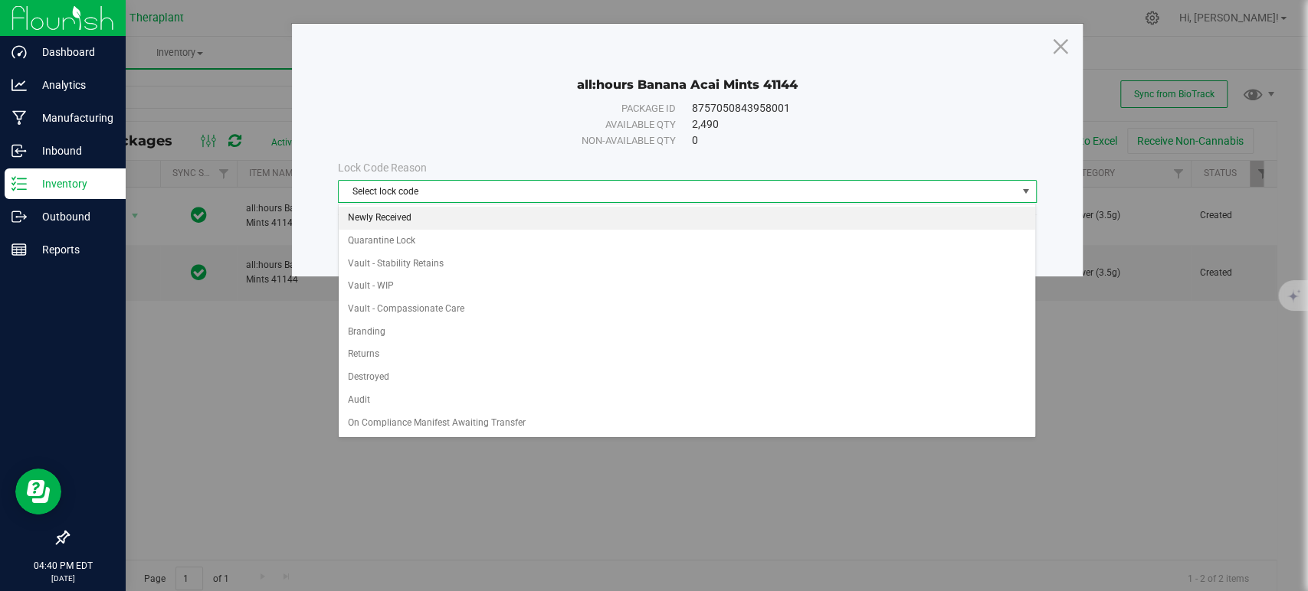
click at [451, 224] on li "Newly Received" at bounding box center [687, 218] width 696 height 23
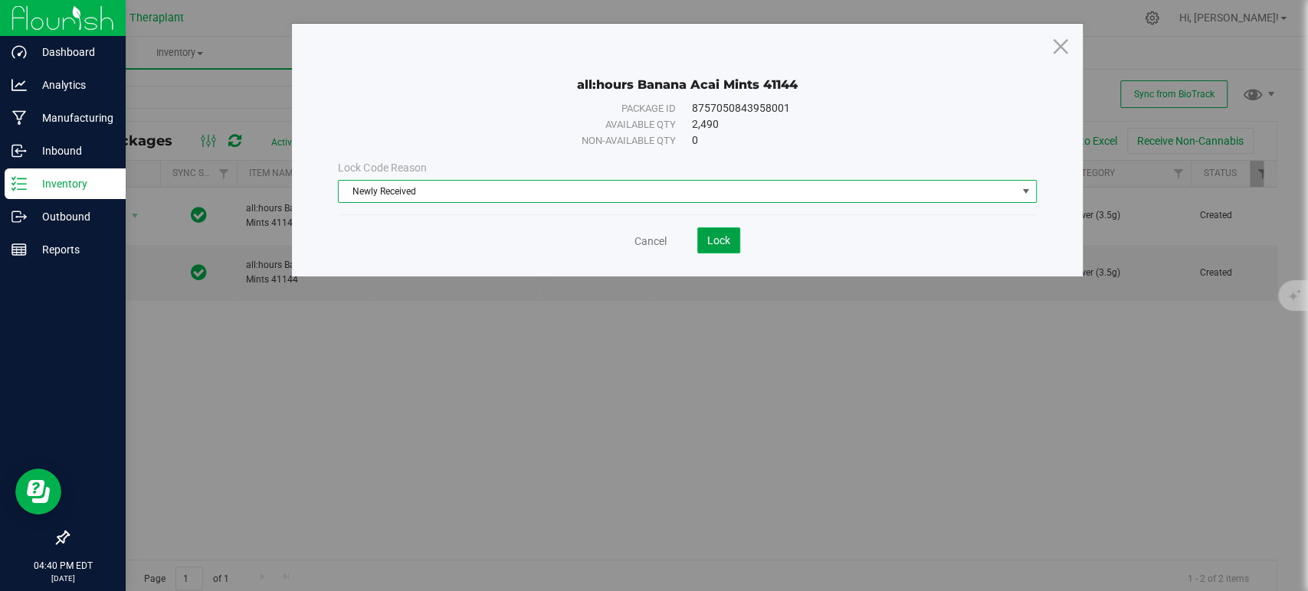
click at [736, 234] on button "Lock" at bounding box center [718, 241] width 43 height 26
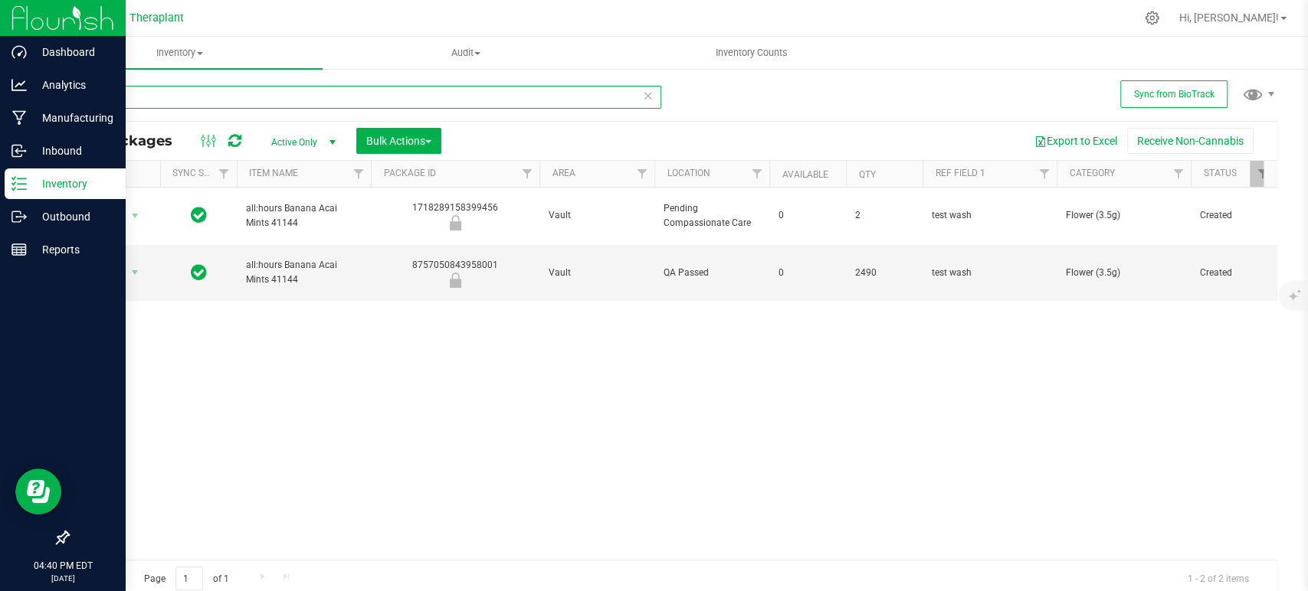
click at [444, 90] on input "41144" at bounding box center [364, 97] width 594 height 23
click at [444, 89] on input "41144" at bounding box center [364, 97] width 594 height 23
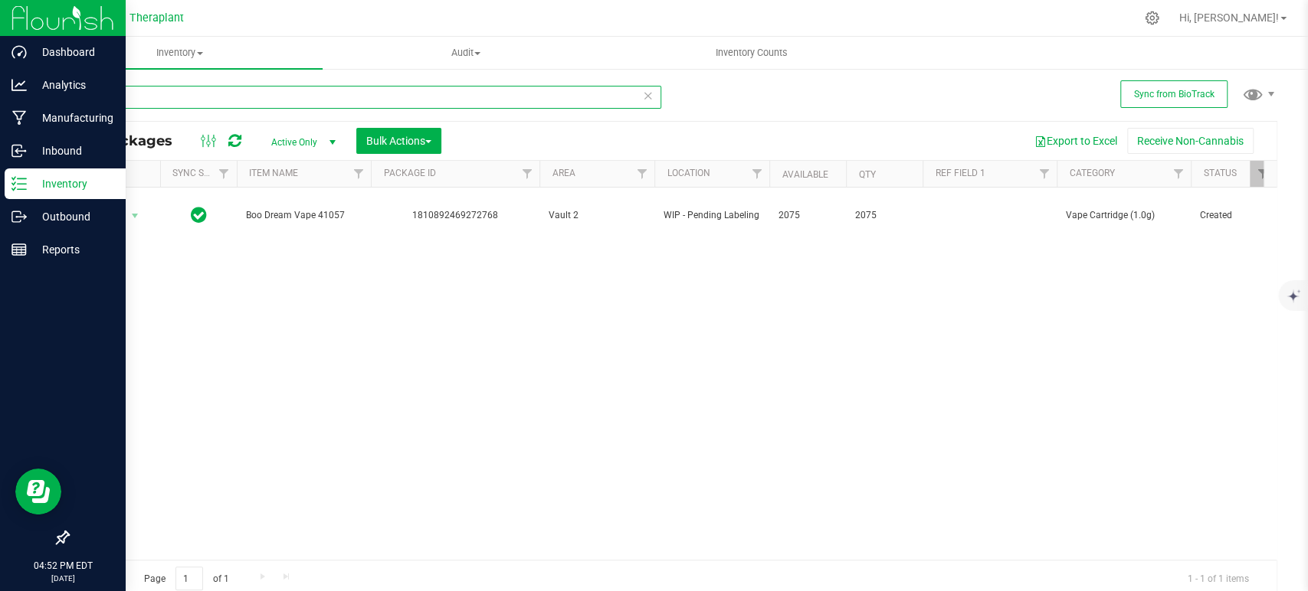
type input "41057"
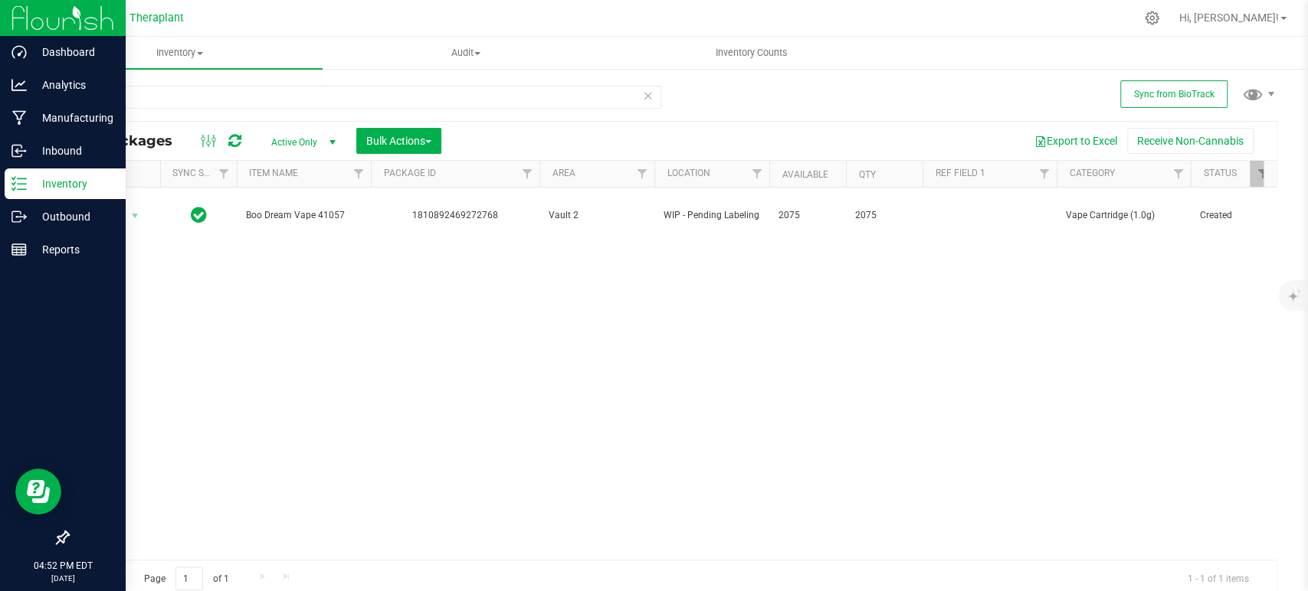
click at [437, 68] on link "Audit Inventory auditing Package history" at bounding box center [466, 53] width 286 height 32
click at [383, 336] on div "Action Action Create package Edit attributes Global inventory Locate package Lo…" at bounding box center [672, 374] width 1208 height 372
click at [165, 84] on div "41057" at bounding box center [369, 96] width 605 height 49
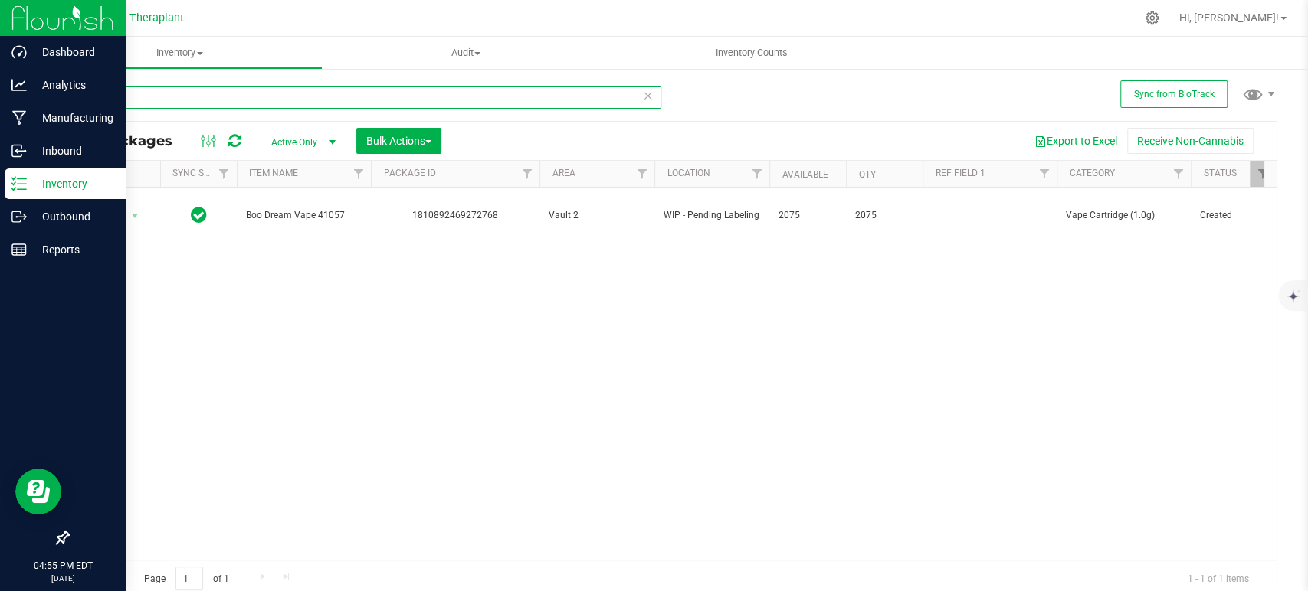
click at [169, 90] on input "41057" at bounding box center [364, 97] width 594 height 23
click at [170, 90] on input "41057" at bounding box center [364, 97] width 594 height 23
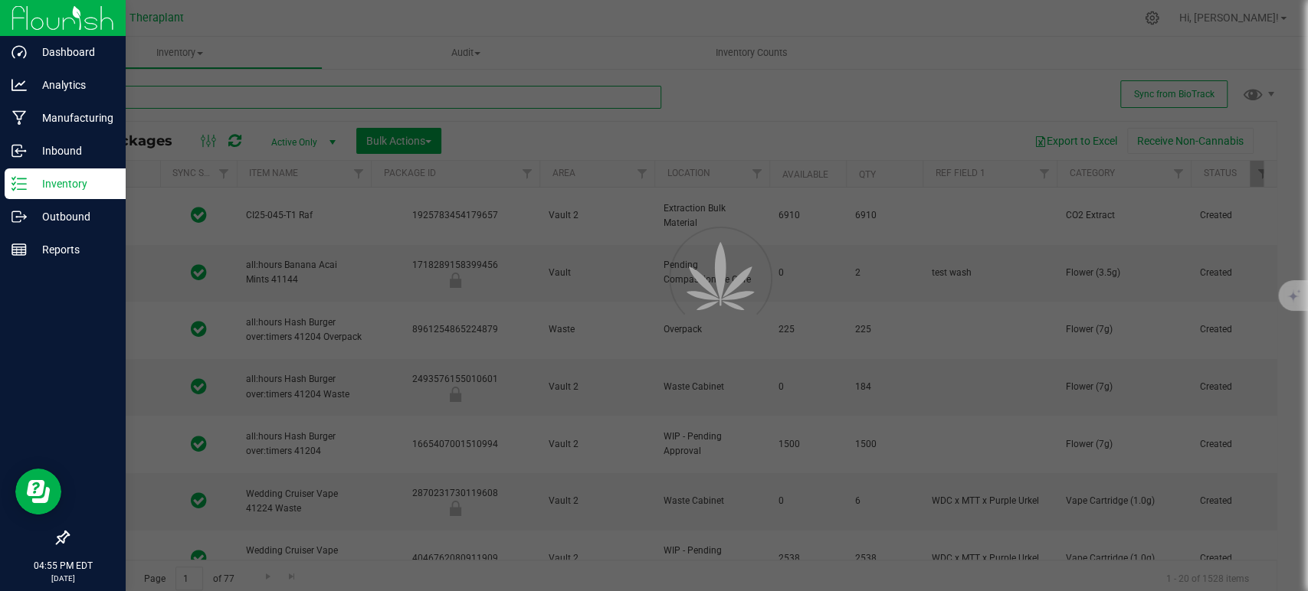
type input "[DATE]"
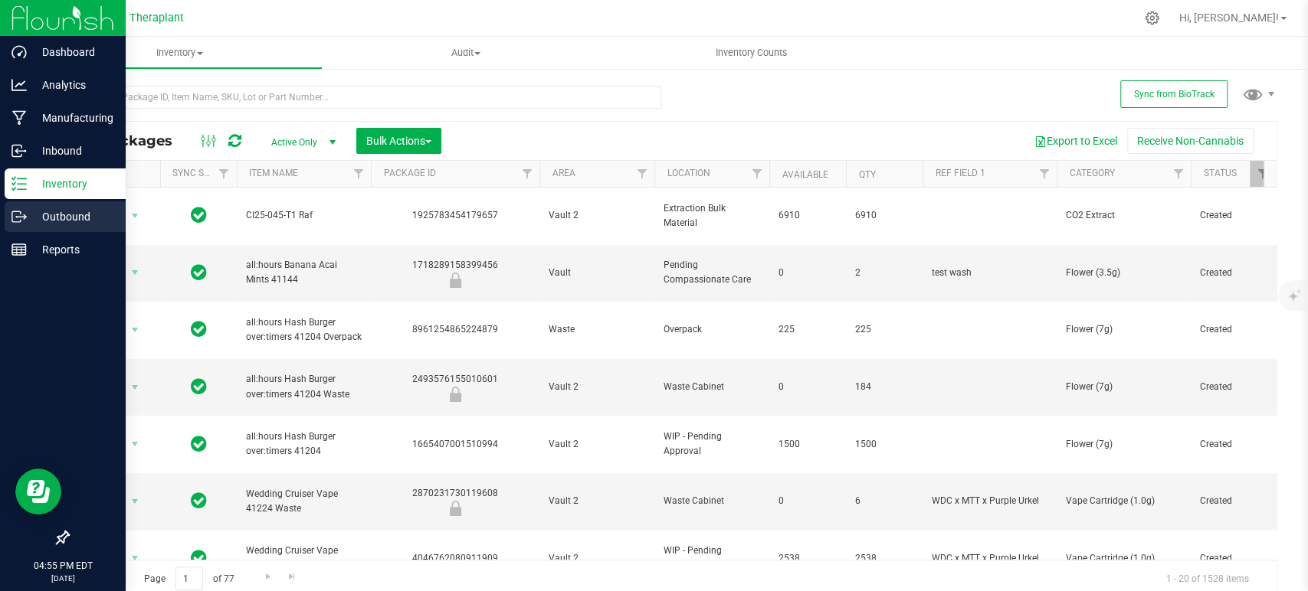
click at [49, 210] on p "Outbound" at bounding box center [73, 217] width 92 height 18
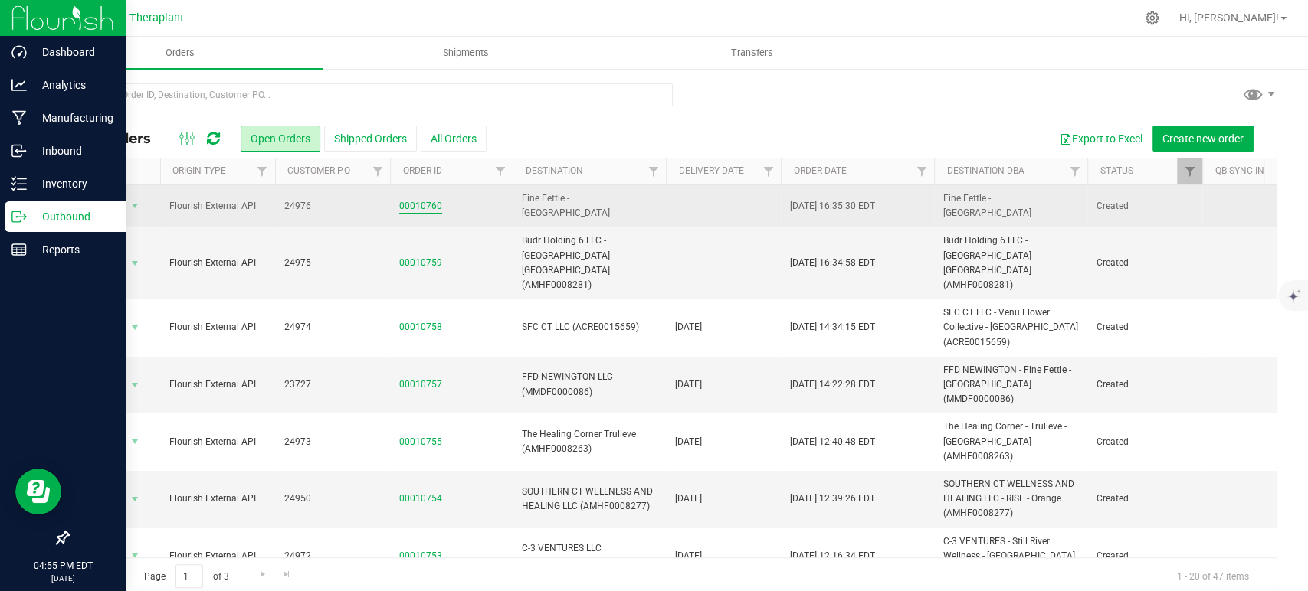
click at [404, 205] on link "00010760" at bounding box center [420, 206] width 43 height 15
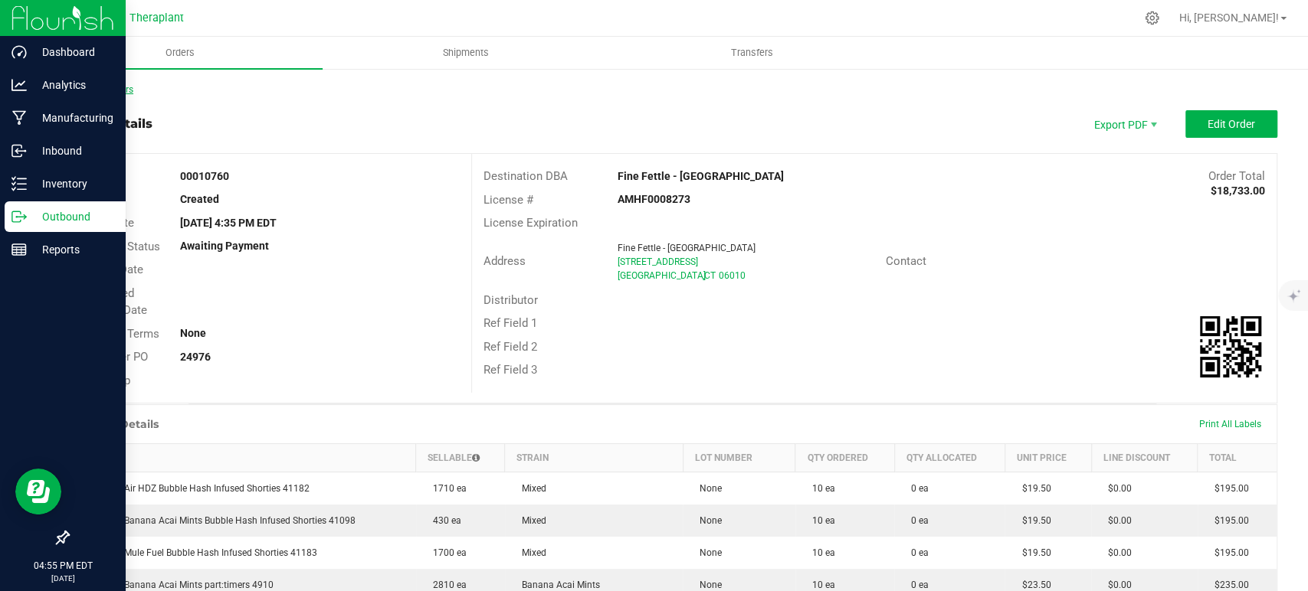
click at [109, 85] on link "Back to Orders" at bounding box center [100, 89] width 66 height 11
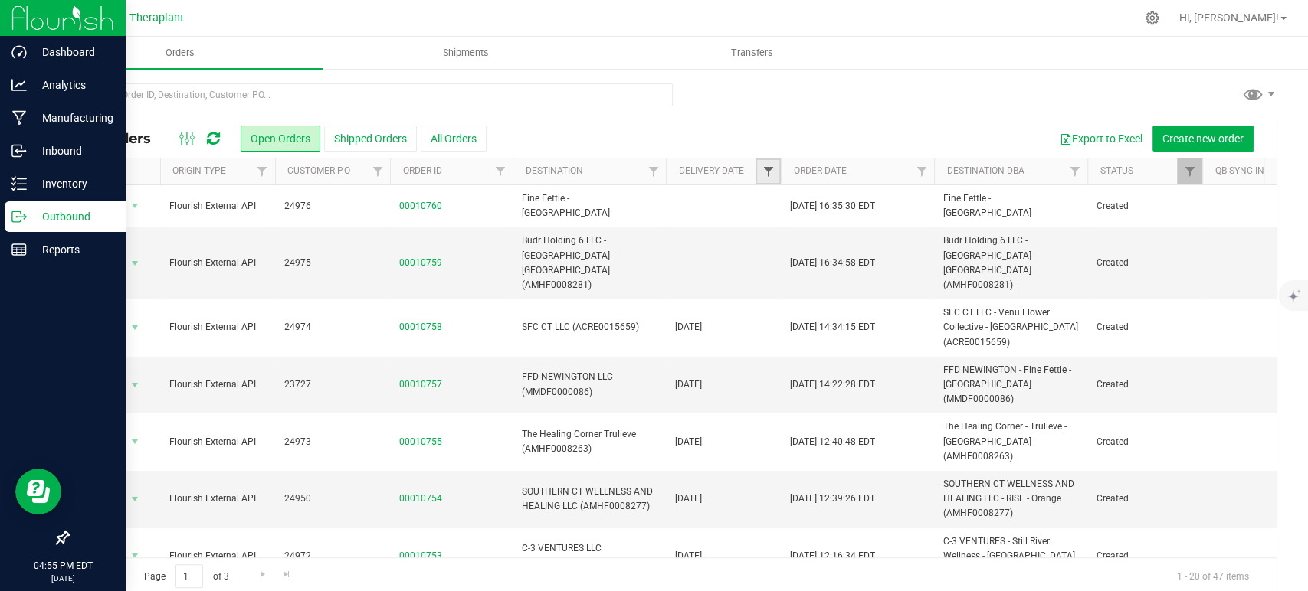
click at [769, 175] on span "Filter" at bounding box center [768, 171] width 12 height 12
click at [906, 267] on span "select" at bounding box center [910, 264] width 12 height 12
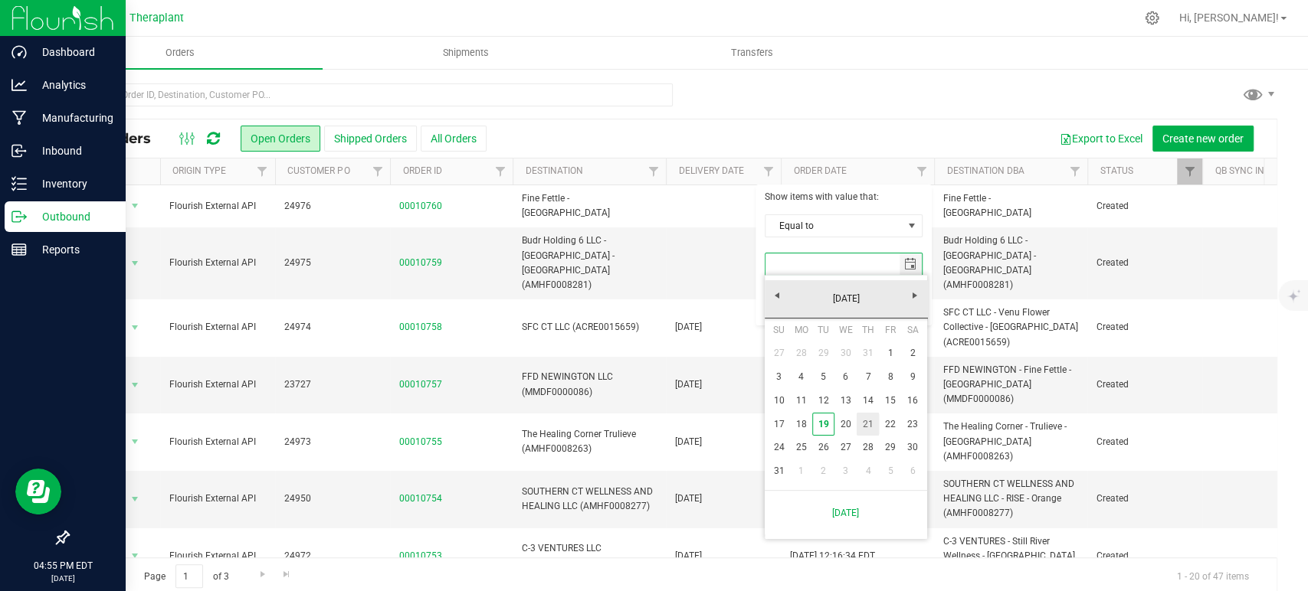
click at [873, 421] on link "21" at bounding box center [868, 425] width 22 height 24
type input "[DATE]"
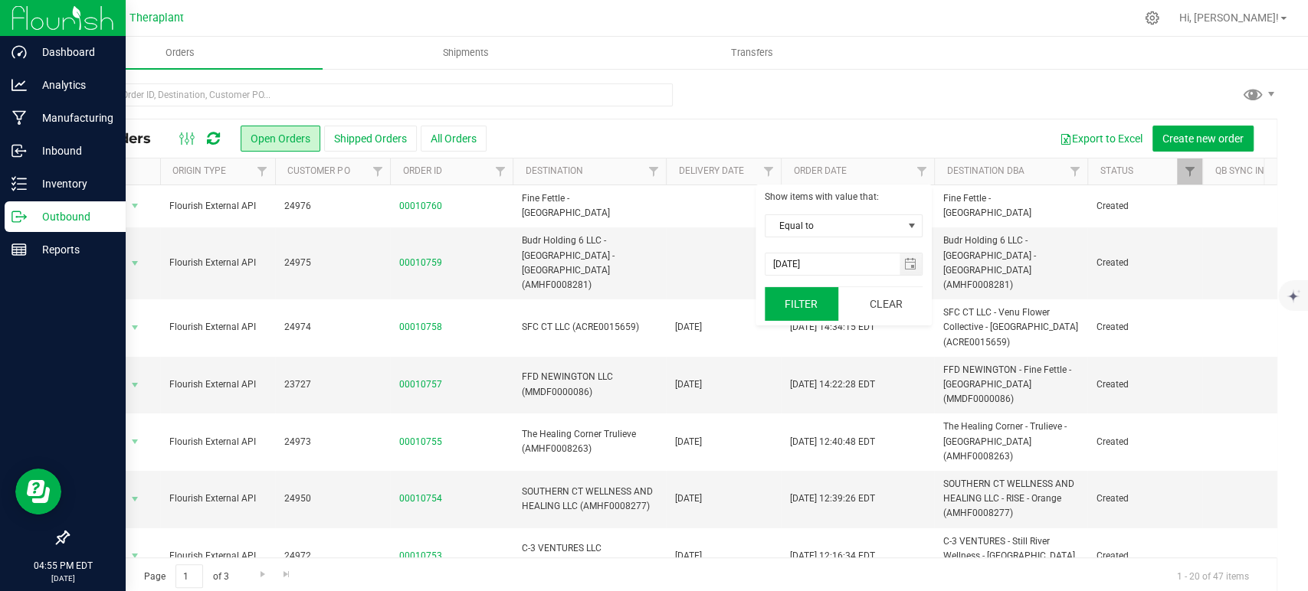
click at [815, 310] on button "Filter" at bounding box center [802, 304] width 74 height 34
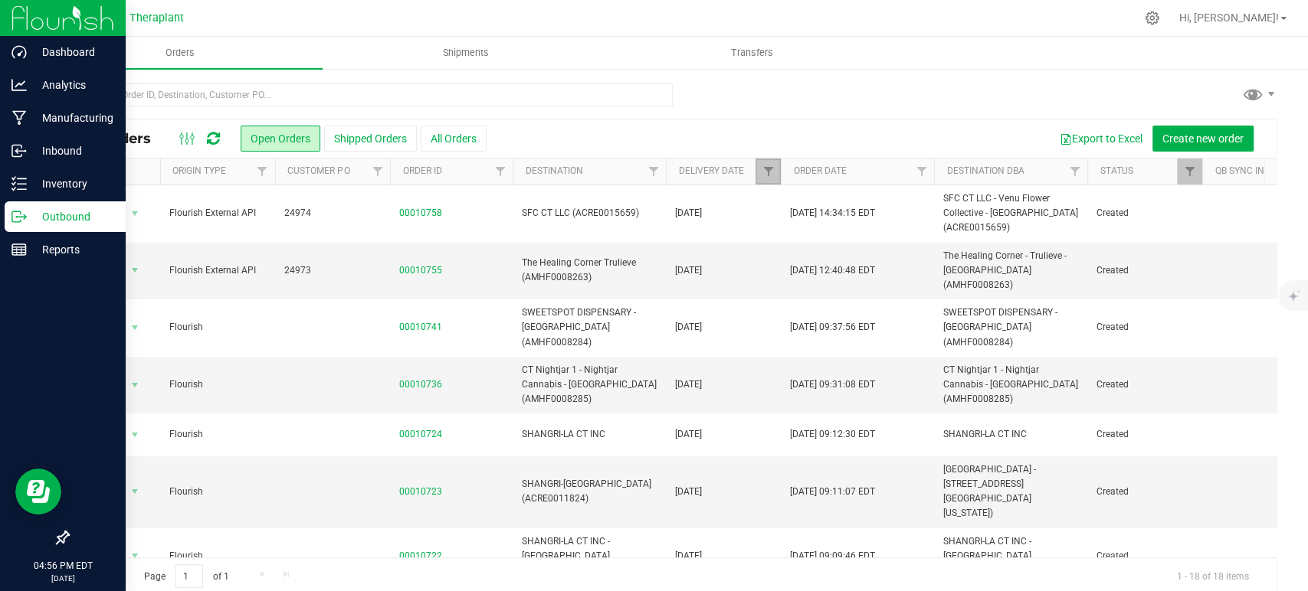
click at [760, 174] on link "Filter" at bounding box center [767, 172] width 25 height 26
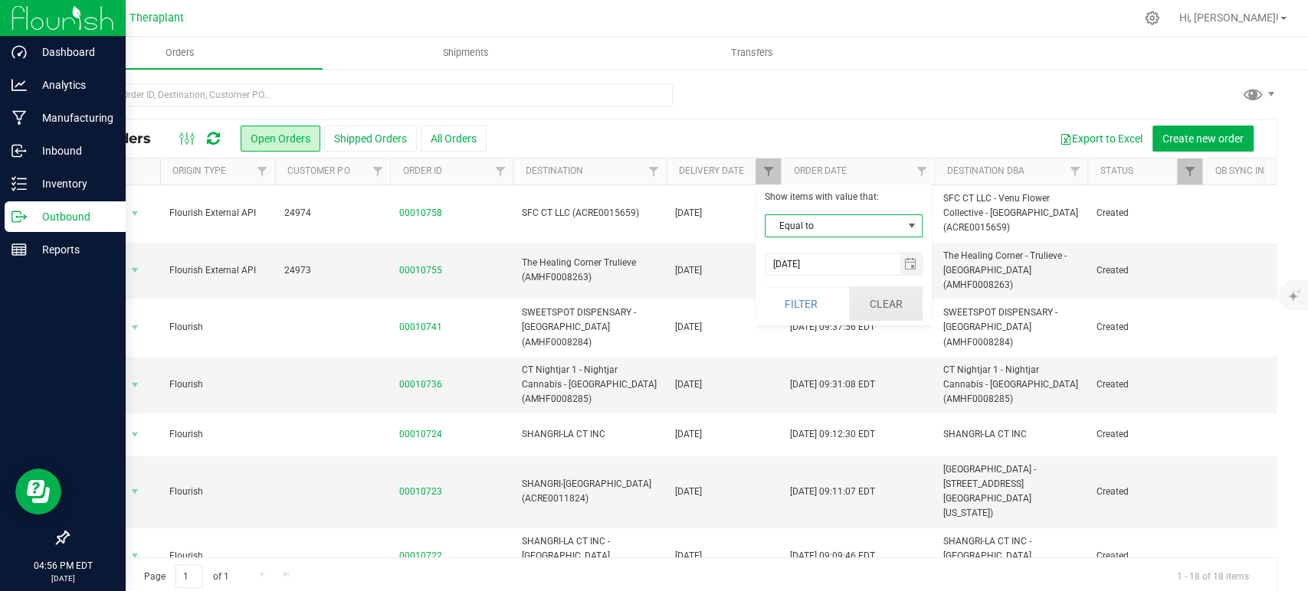
click at [876, 306] on button "Clear" at bounding box center [886, 304] width 74 height 34
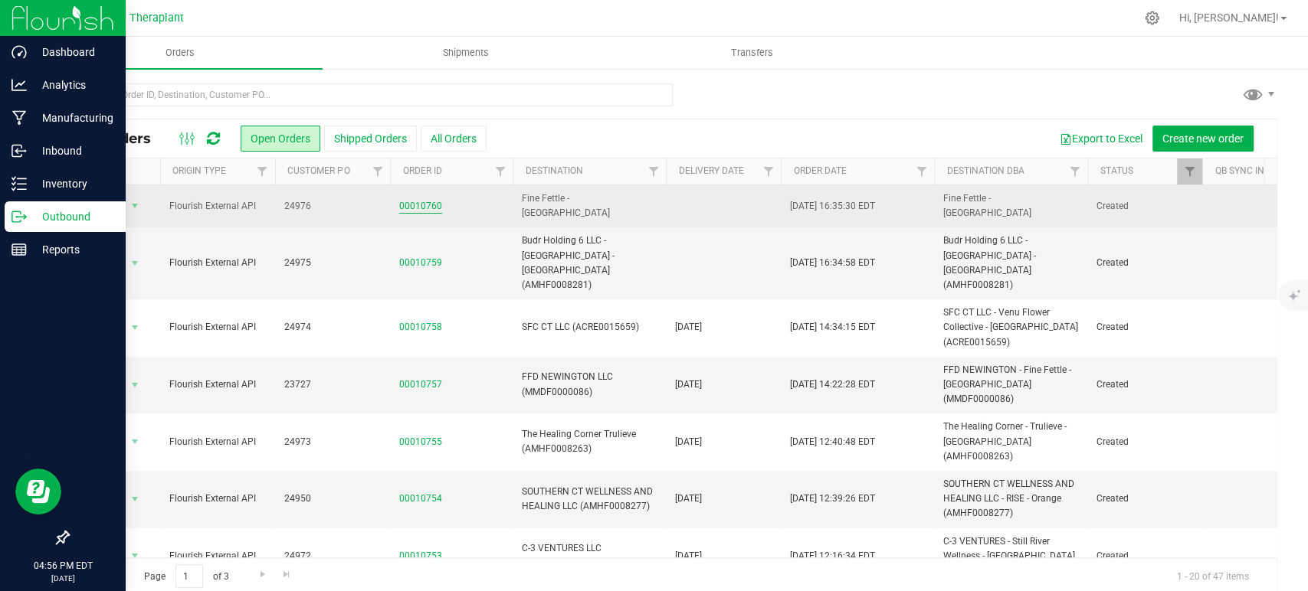
click at [415, 206] on link "00010760" at bounding box center [420, 206] width 43 height 15
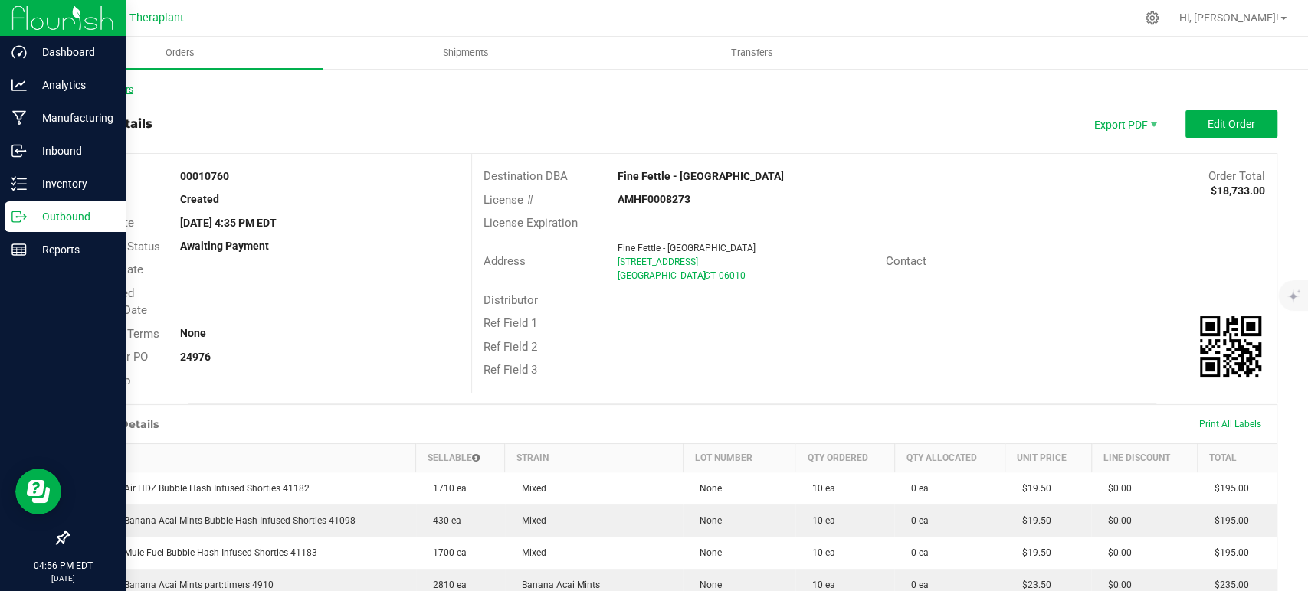
click at [113, 87] on link "Back to Orders" at bounding box center [100, 89] width 66 height 11
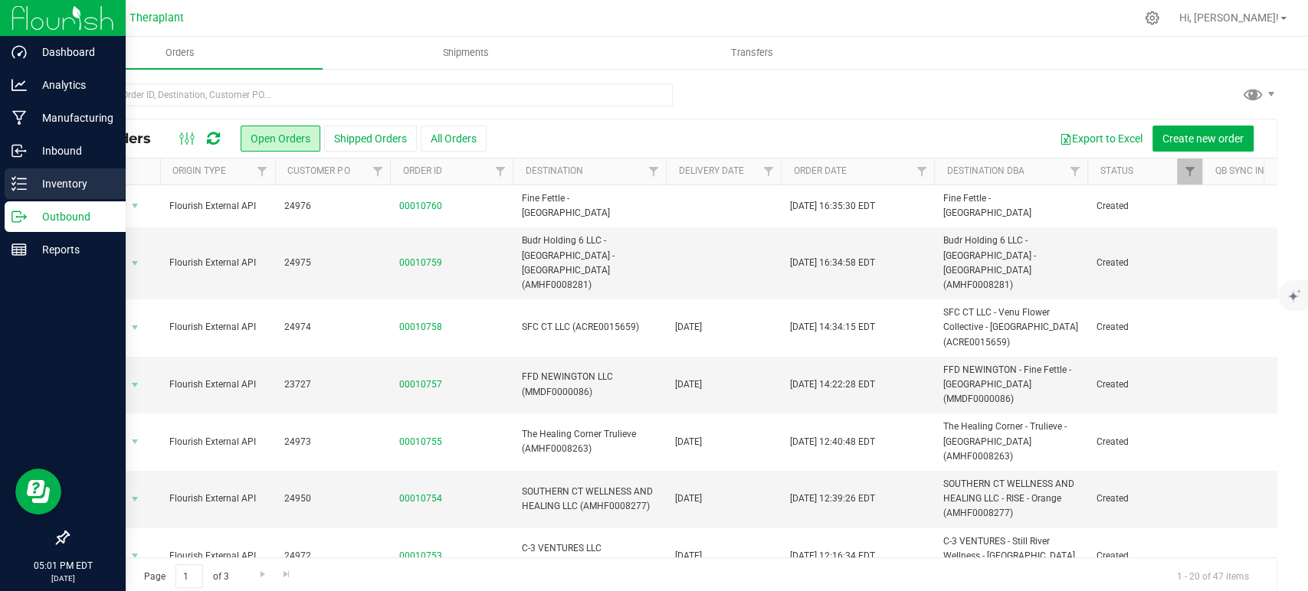
click at [85, 187] on p "Inventory" at bounding box center [73, 184] width 92 height 18
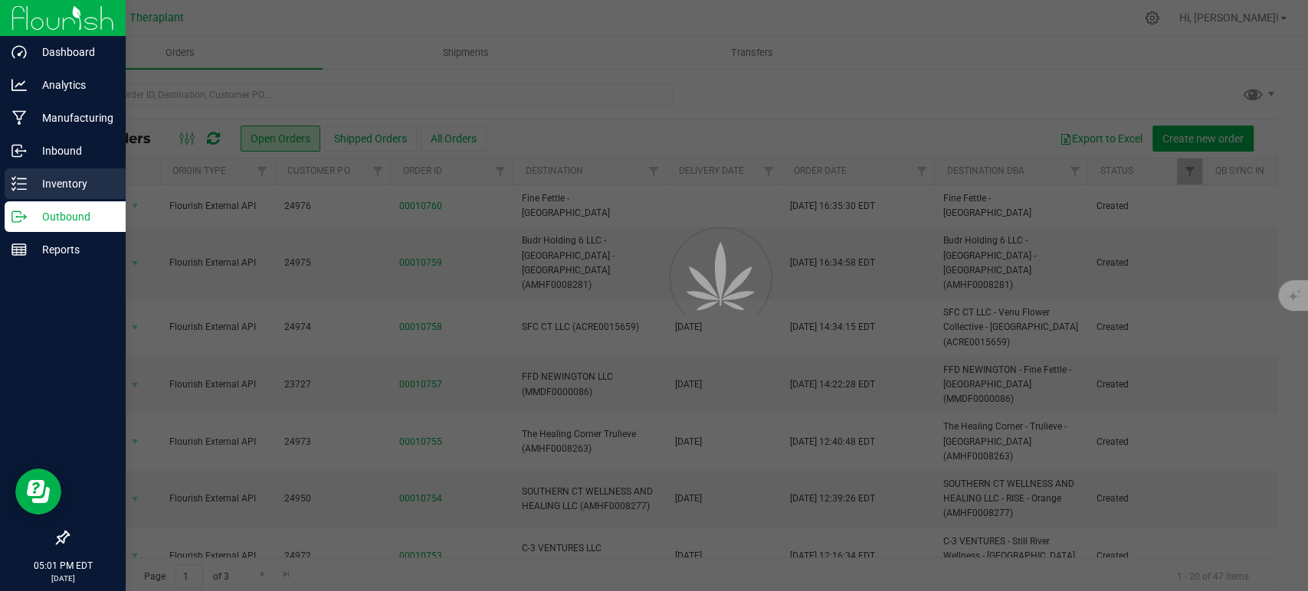
click at [85, 187] on p "Inventory" at bounding box center [73, 184] width 92 height 18
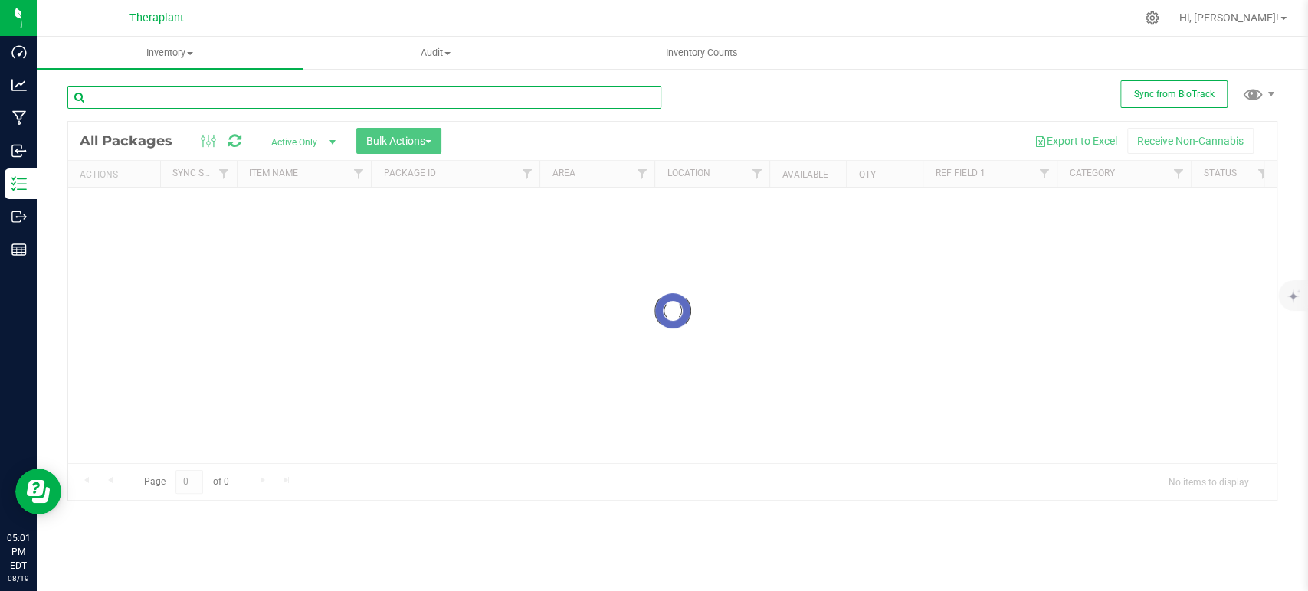
click at [252, 98] on input "text" at bounding box center [364, 97] width 594 height 23
type input "4925"
